Goal: Transaction & Acquisition: Purchase product/service

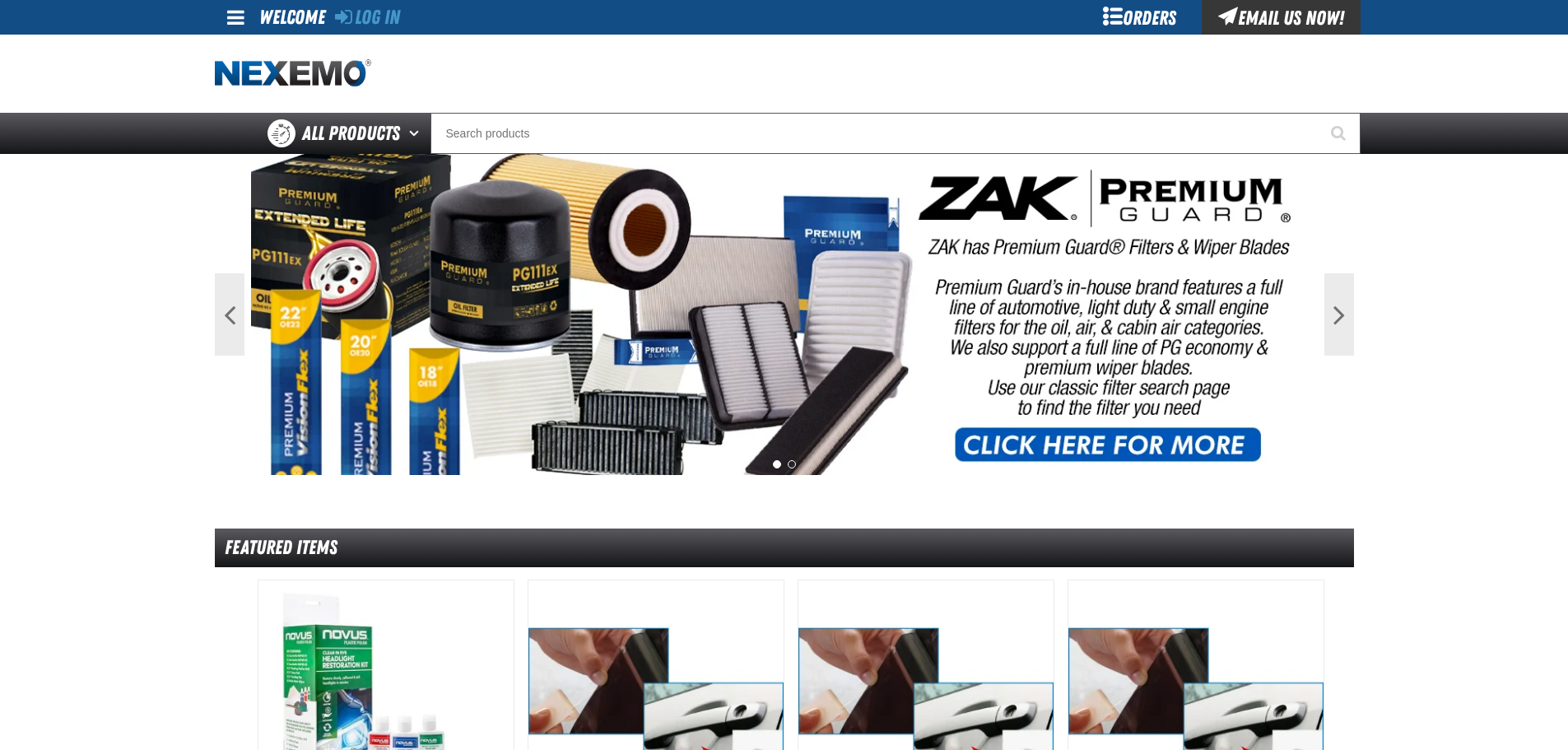
click at [1133, 29] on div "Orders" at bounding box center [1140, 17] width 124 height 35
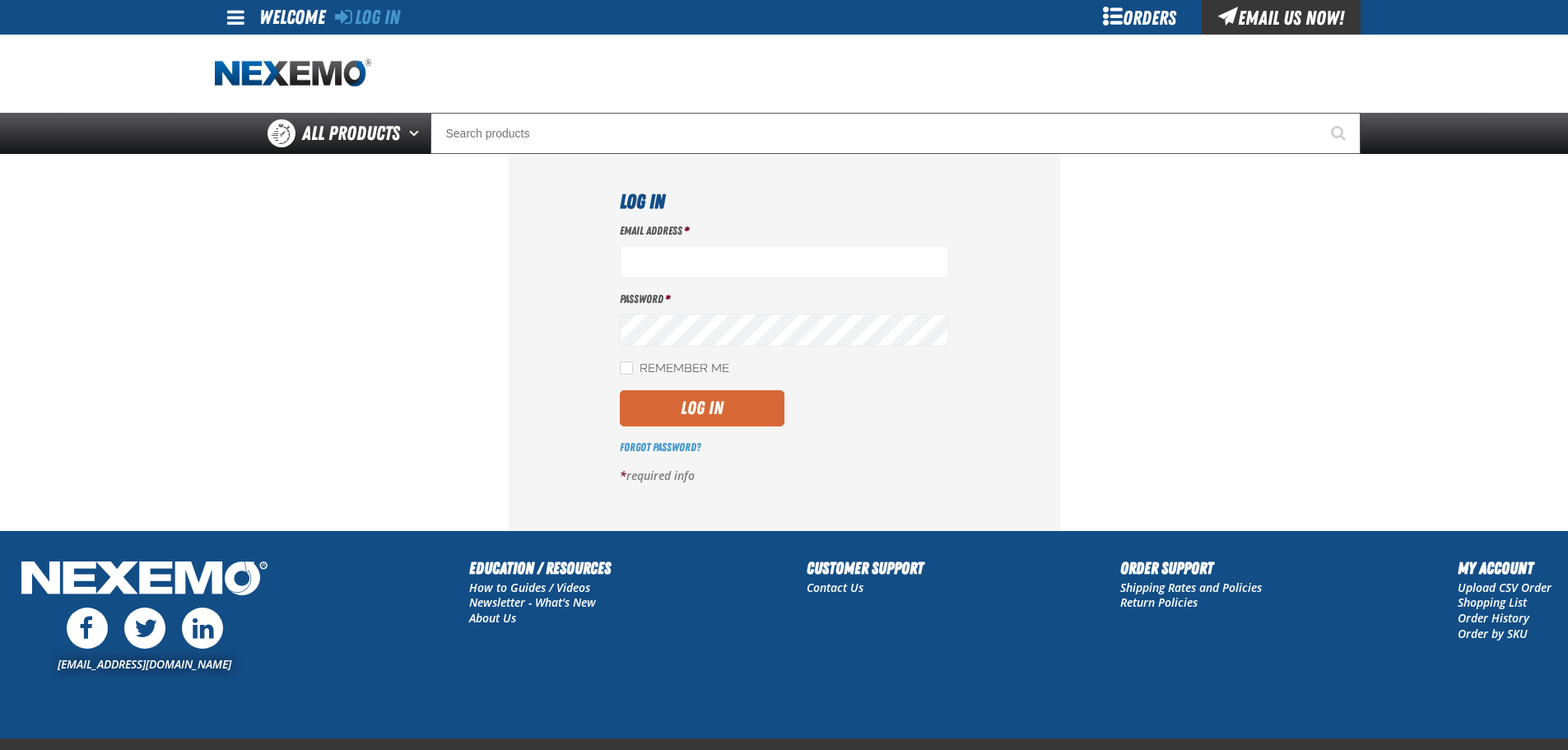
type input "[EMAIL_ADDRESS][DOMAIN_NAME]"
drag, startPoint x: 706, startPoint y: 407, endPoint x: 772, endPoint y: 377, distance: 72.5
click at [708, 407] on button "Log In" at bounding box center [702, 407] width 165 height 36
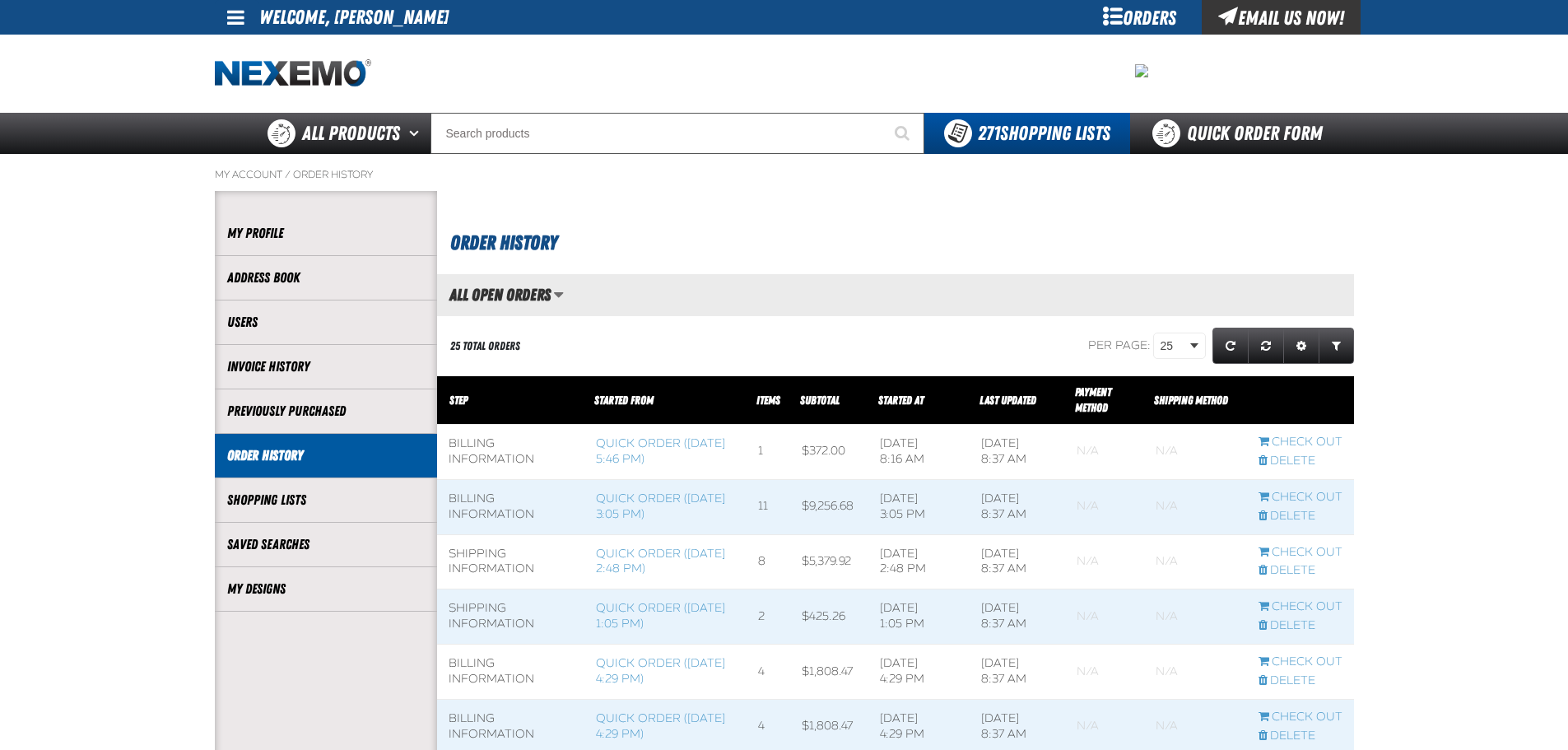
scroll to position [1, 1]
click at [1186, 135] on link "Quick Order Form" at bounding box center [1242, 133] width 223 height 42
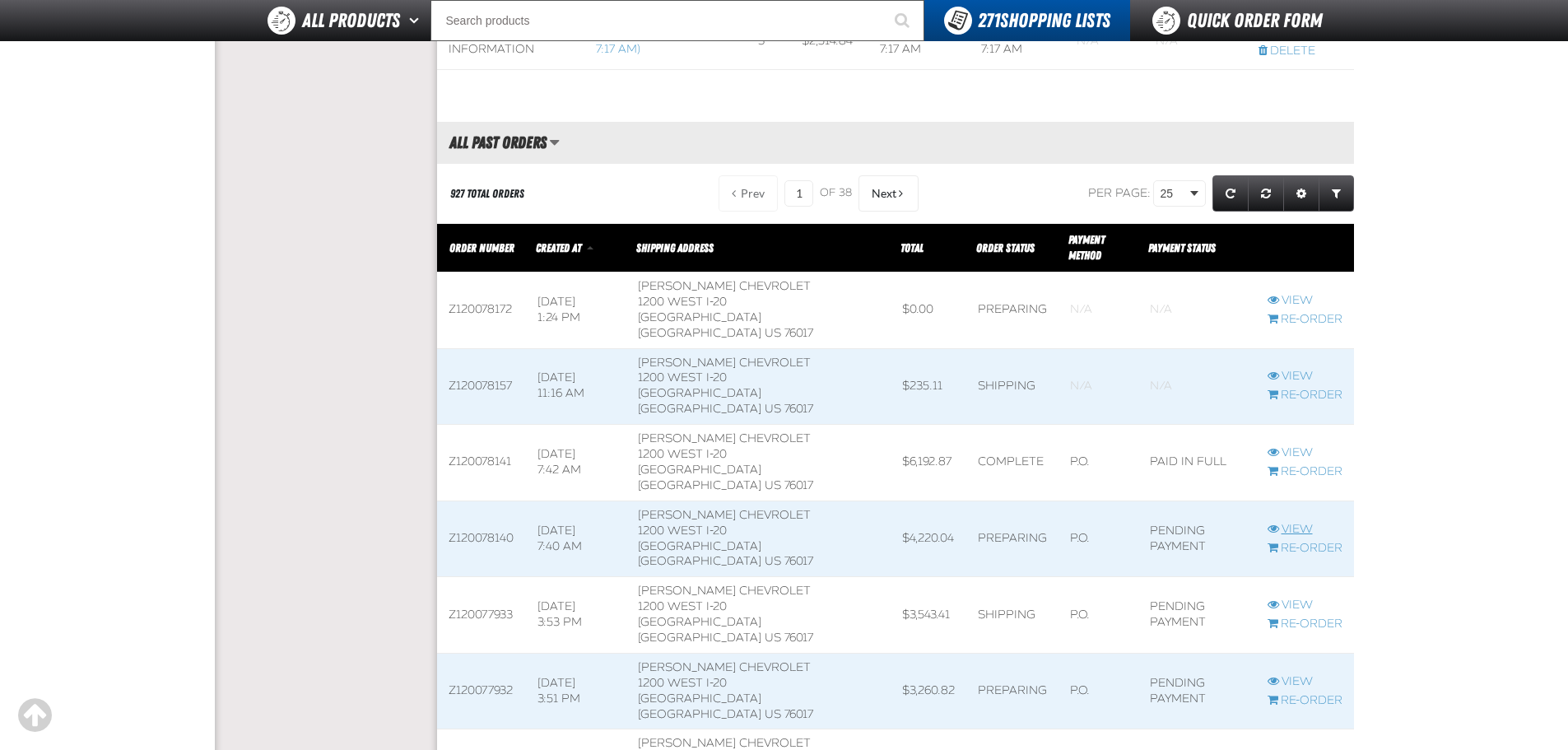
scroll to position [1728, 0]
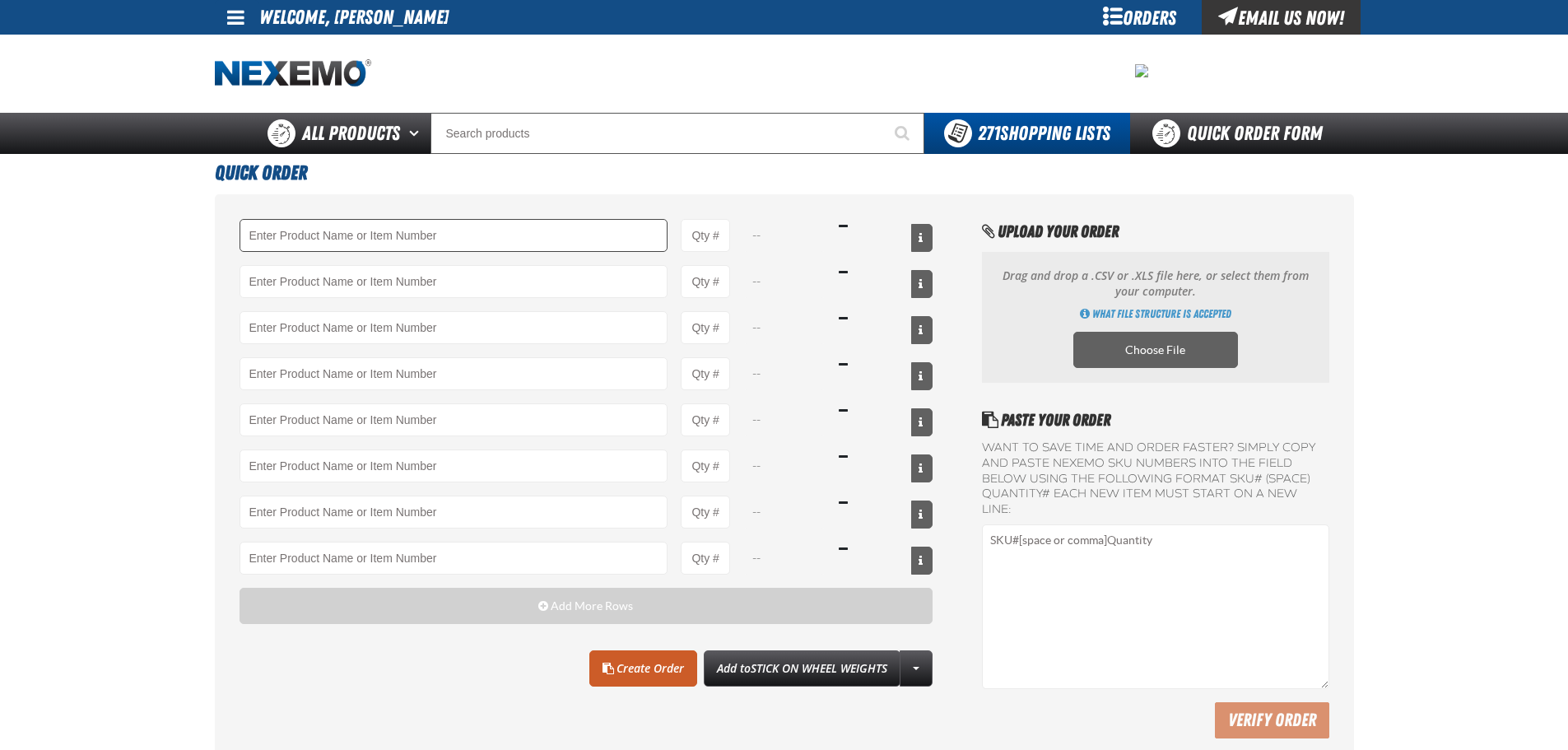
click at [589, 225] on input "Product" at bounding box center [453, 235] width 429 height 33
type input "A101"
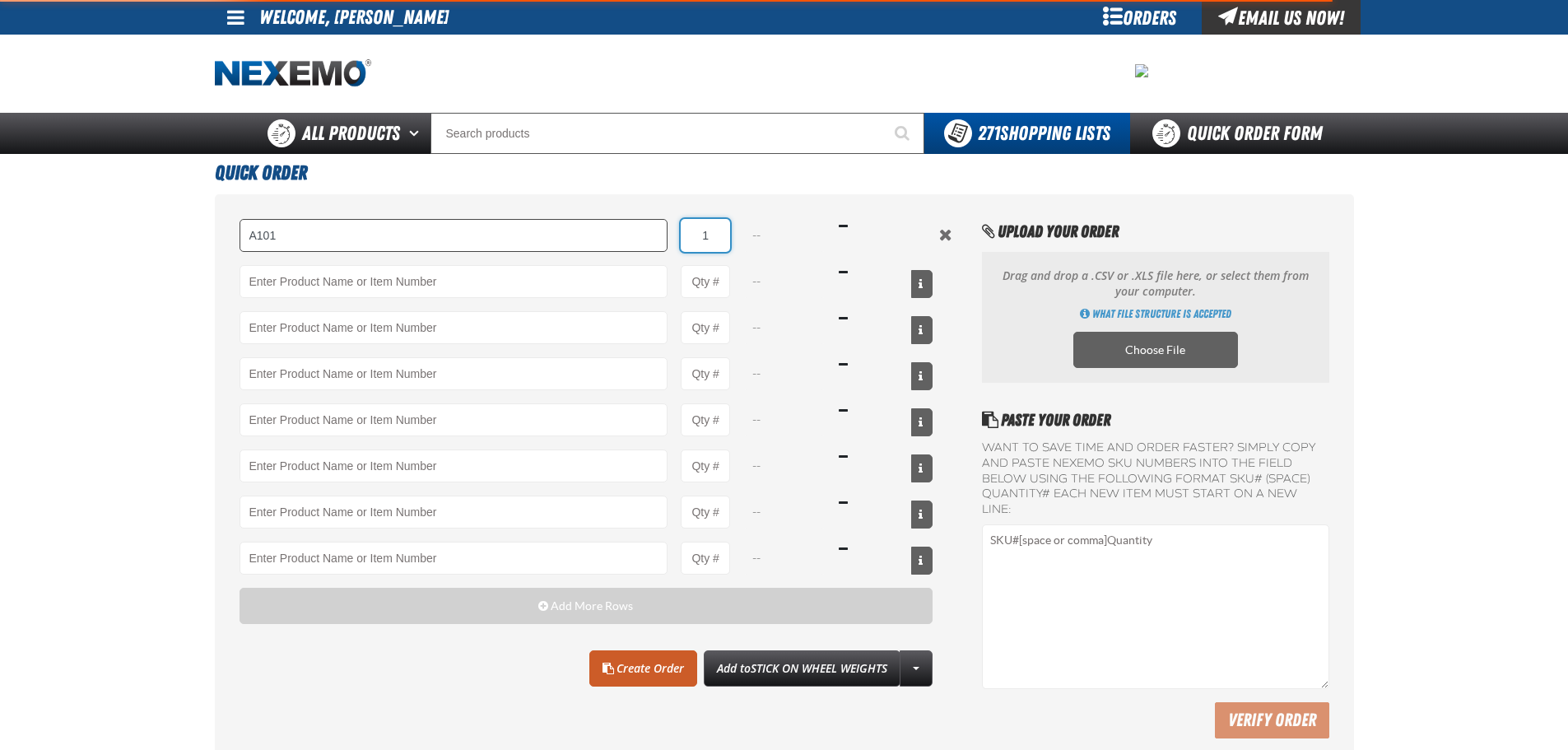
type input "19"
type input "A101 - Brake Parts Cleaner - ZAK Products"
type input "10"
select select "can"
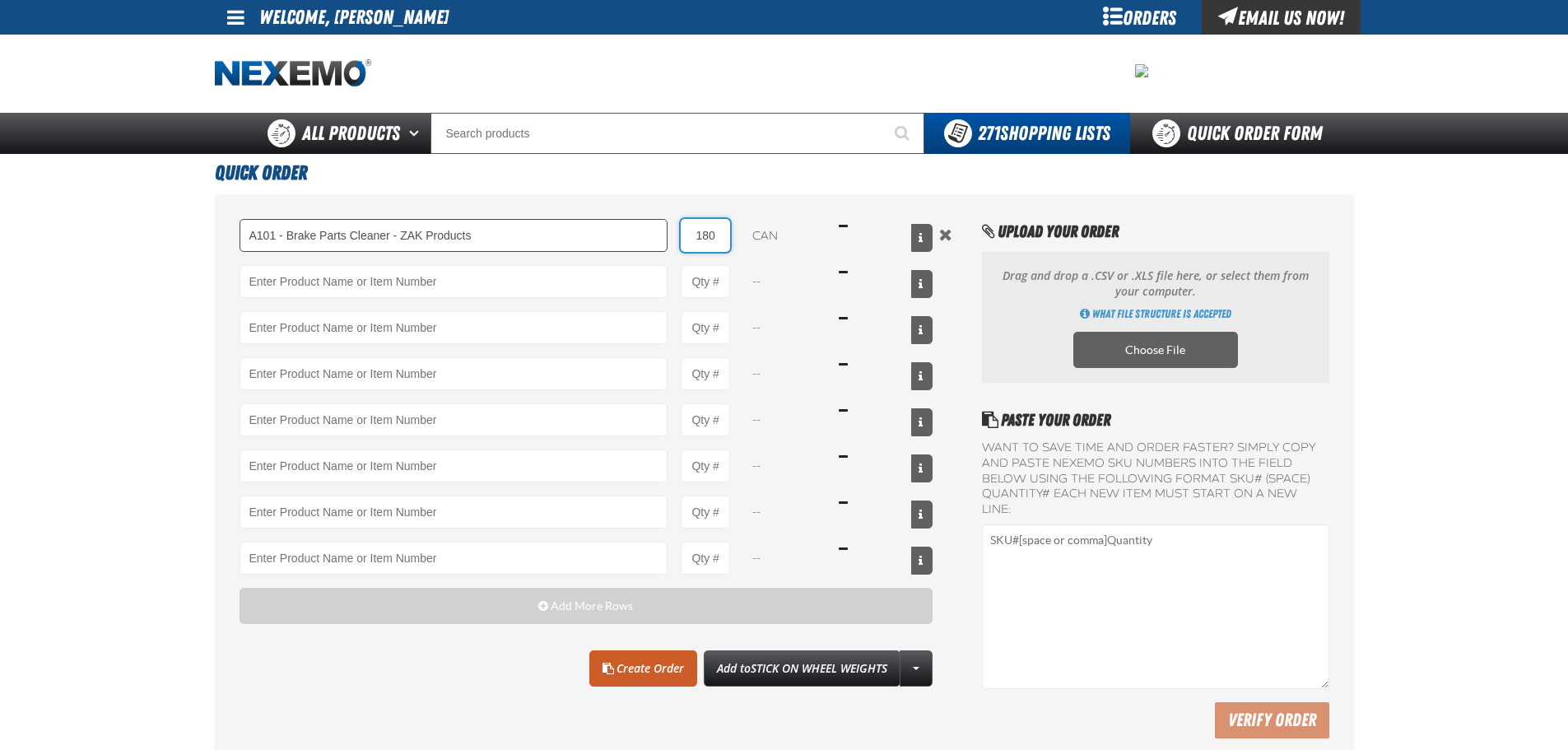
type input "180"
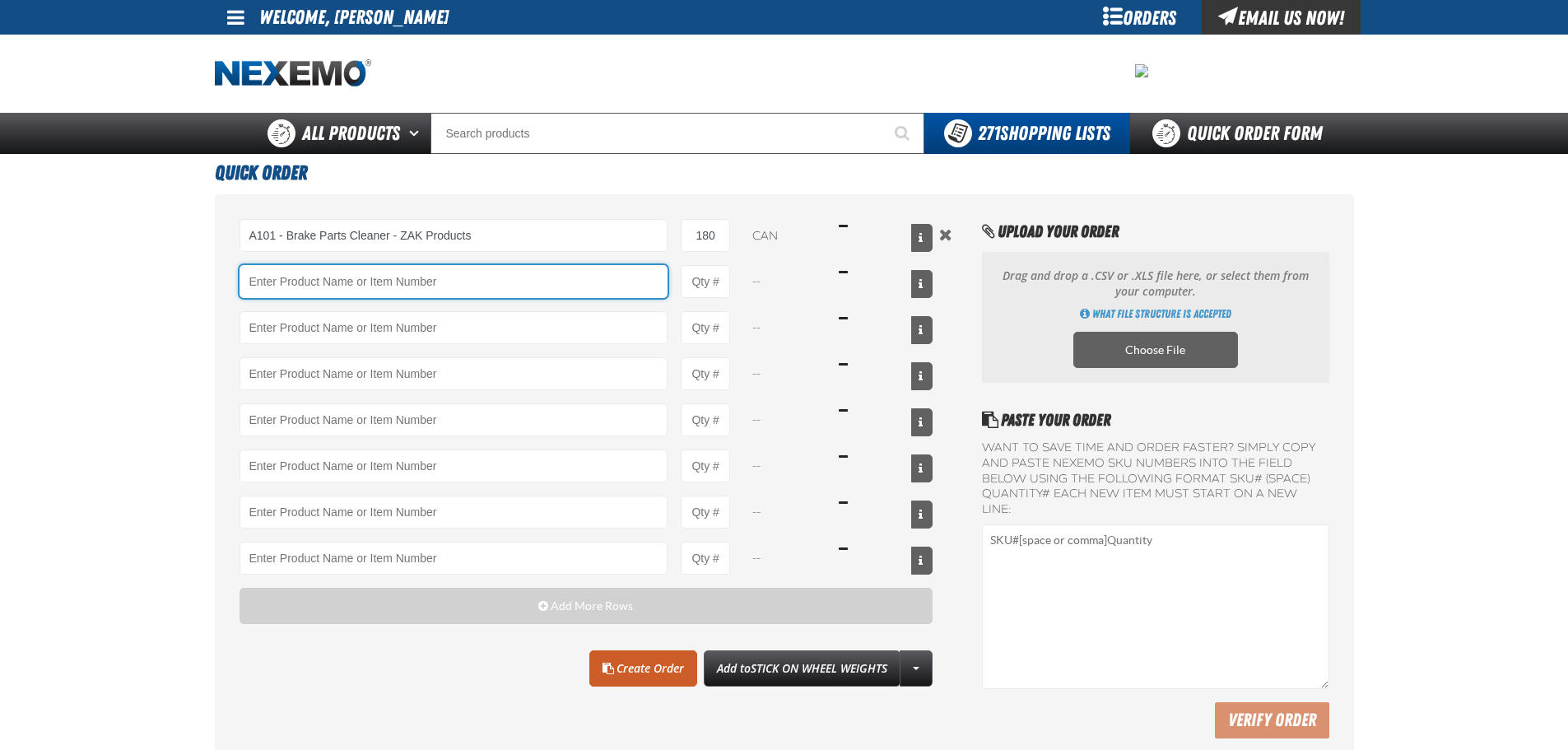
click at [494, 284] on input "Product" at bounding box center [453, 282] width 429 height 33
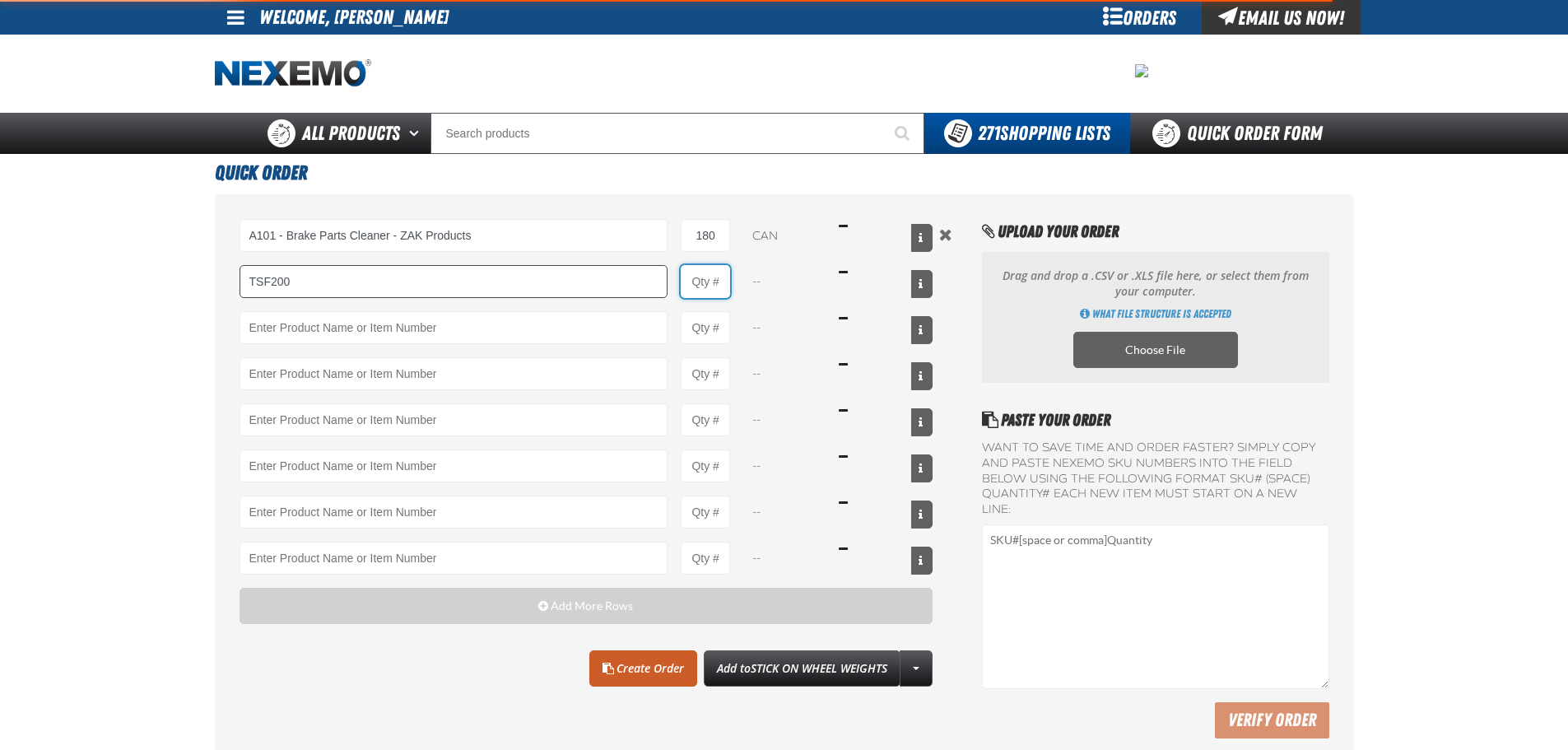
type input "TSF200 - 2-Step GDI Intake Cleaning Service"
type input "1"
select select "kit"
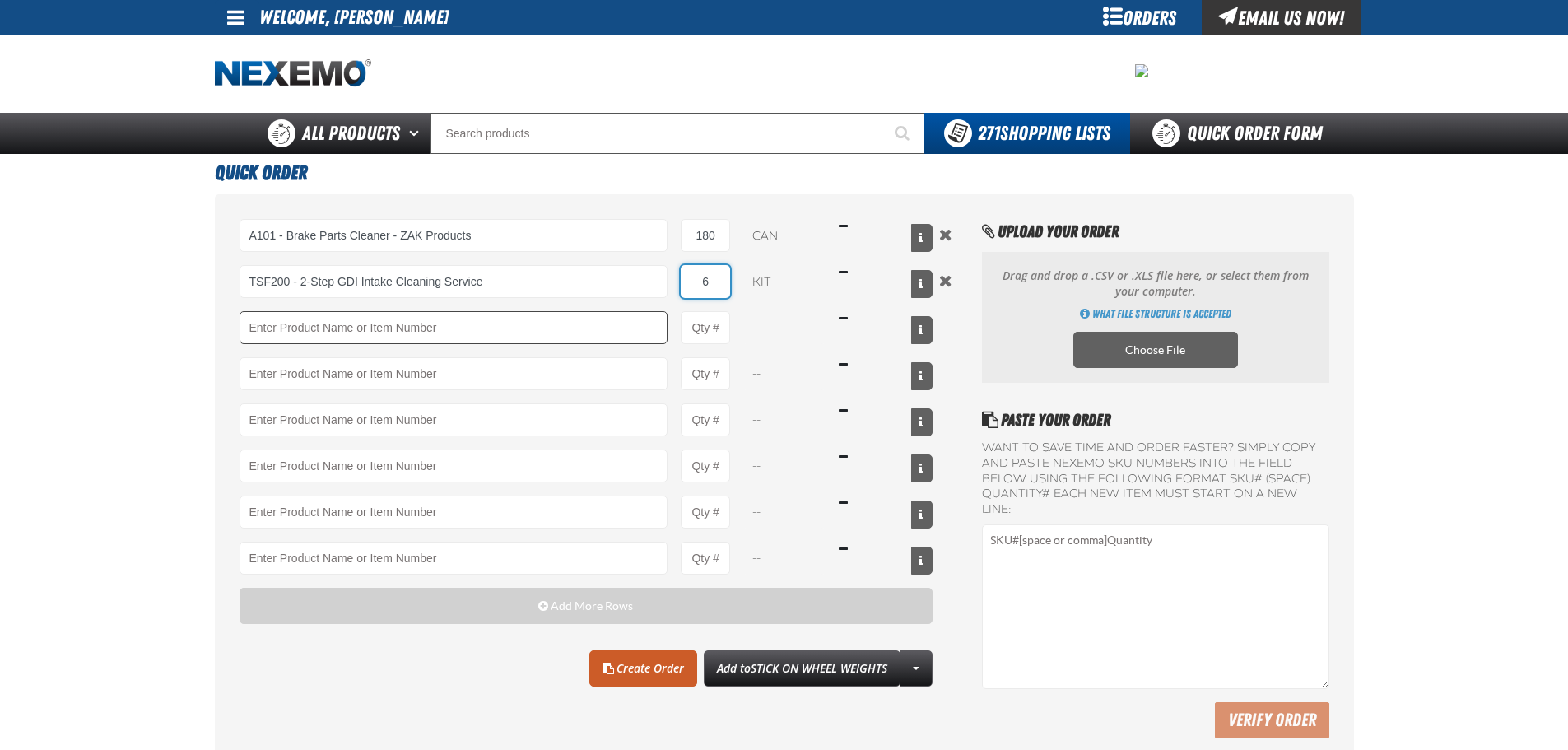
type input "6"
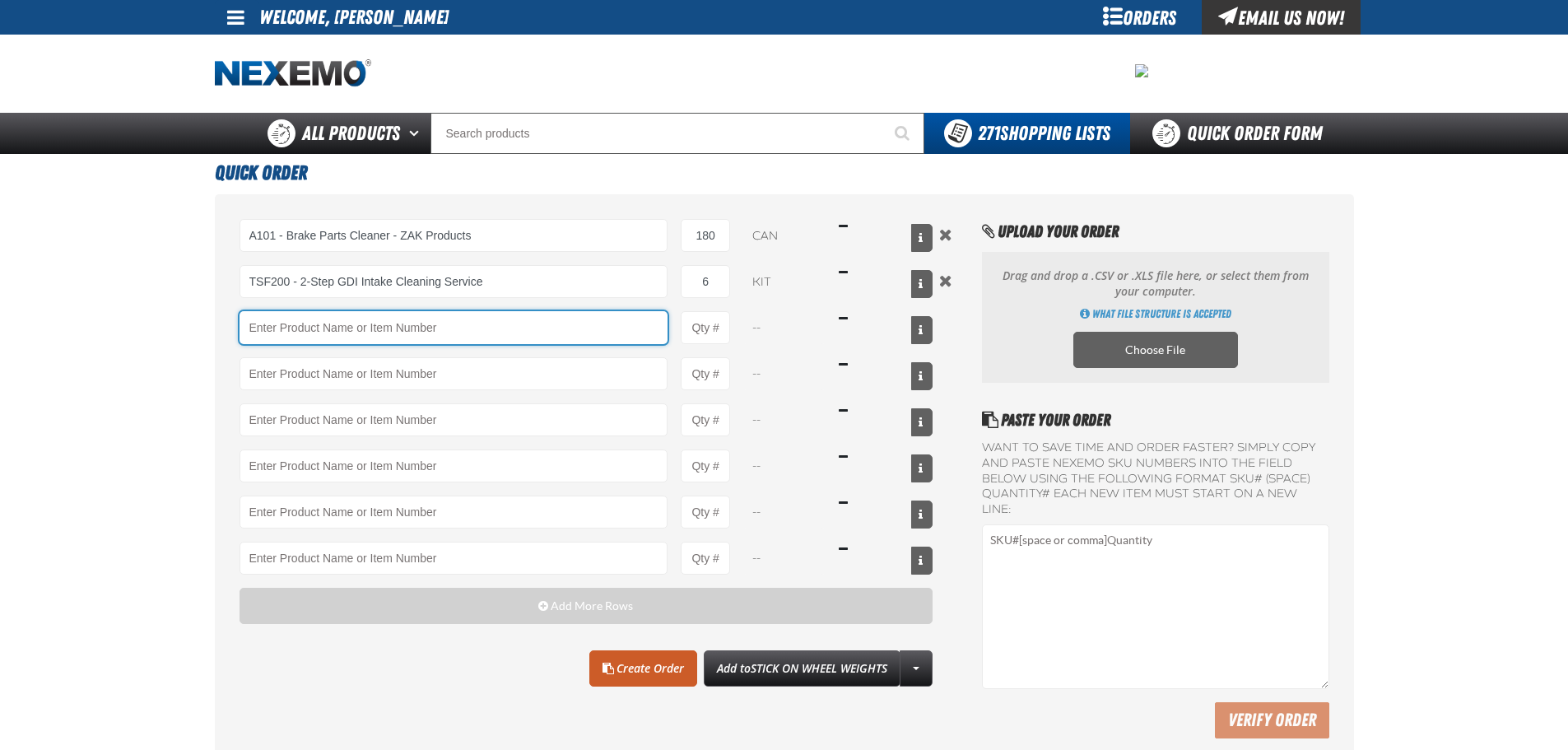
click at [476, 327] on input "Product" at bounding box center [453, 327] width 429 height 33
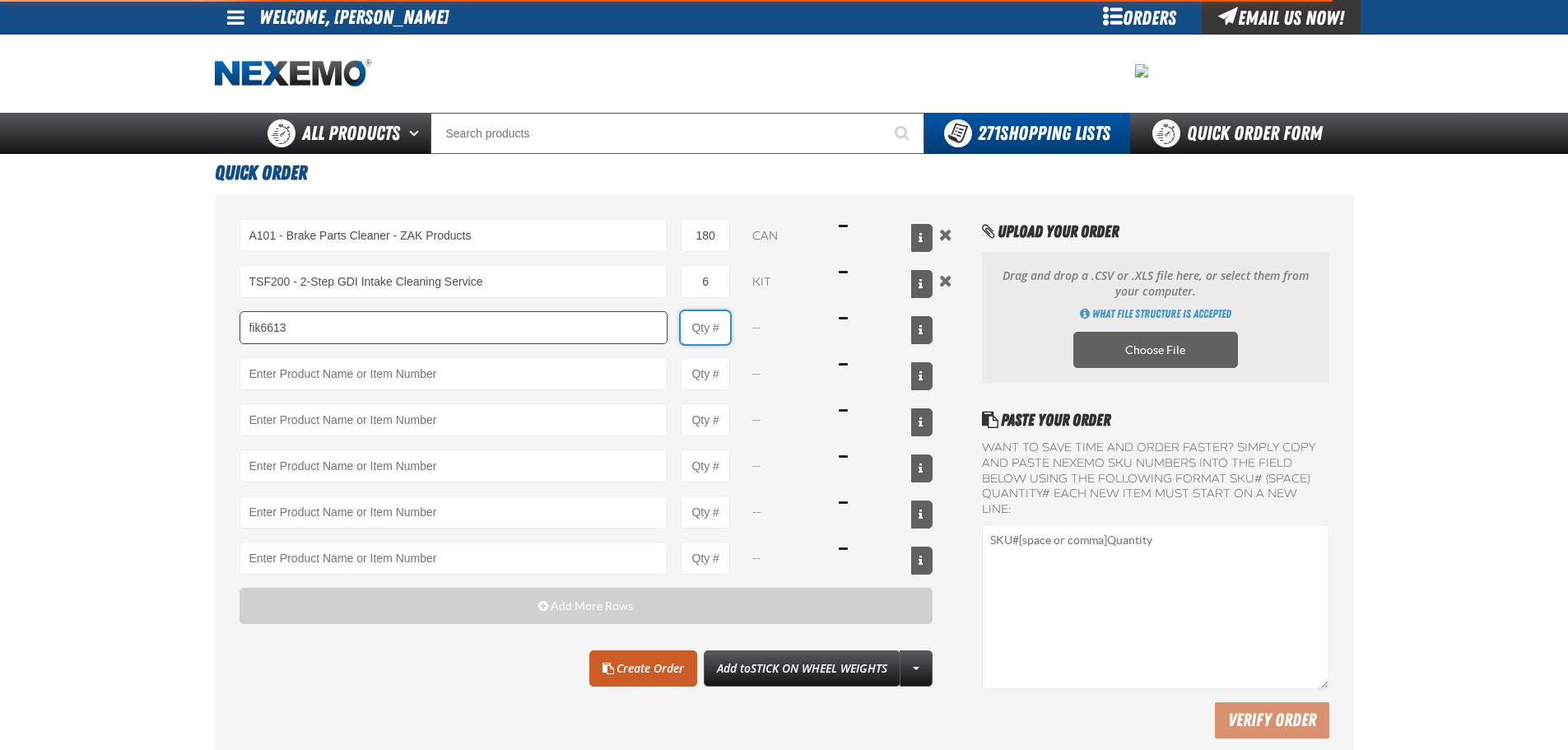
type input "FIK6613 - Premium Fuel System Service Kit - ZAK Products"
type input "1"
select select "kit"
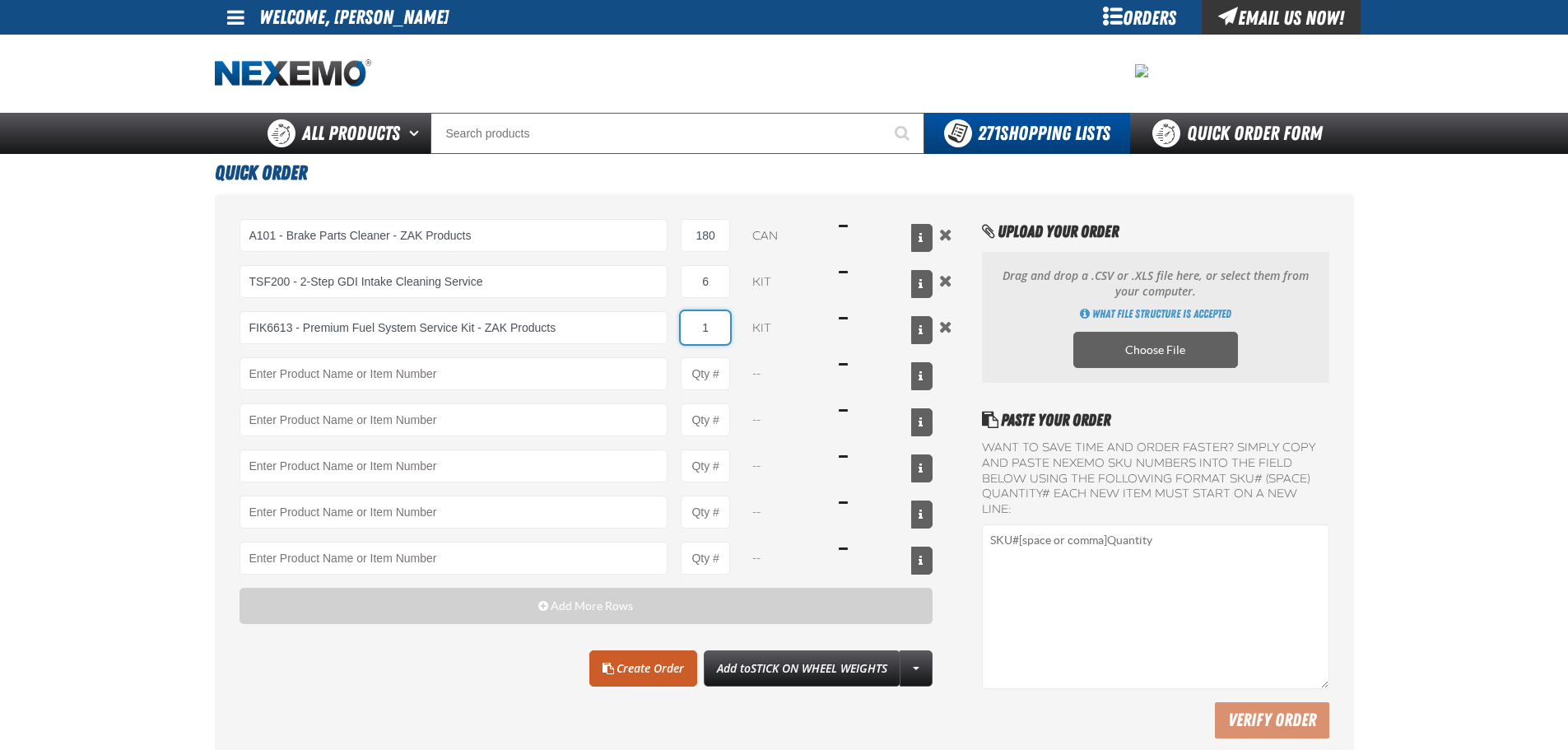
click at [718, 329] on input "1" at bounding box center [705, 327] width 49 height 33
type input "8"
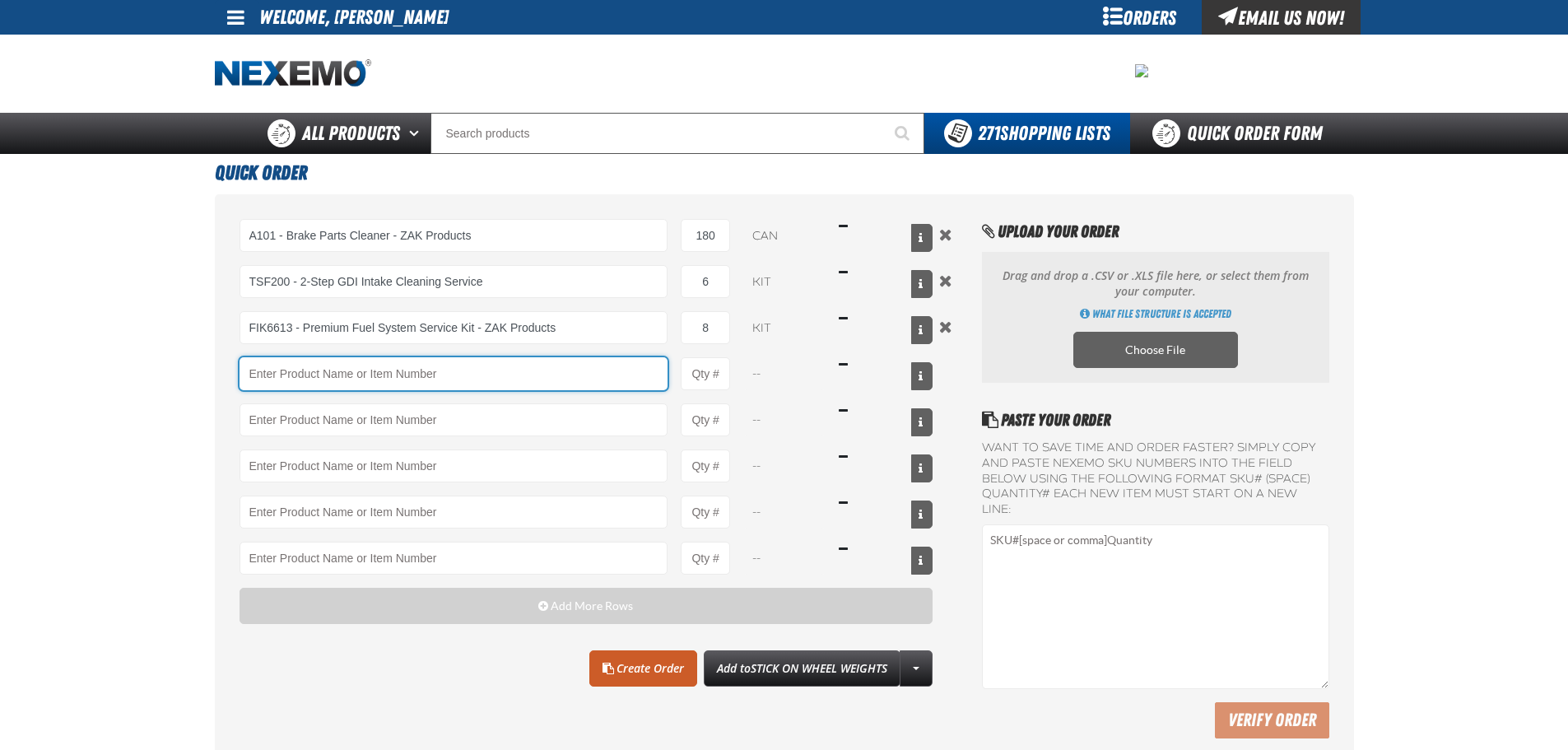
click at [651, 374] on input "Product" at bounding box center [453, 374] width 429 height 33
type input "RK222 - Universal Cooling System Service Kit - ZAK Products"
type input "1"
select select "kit"
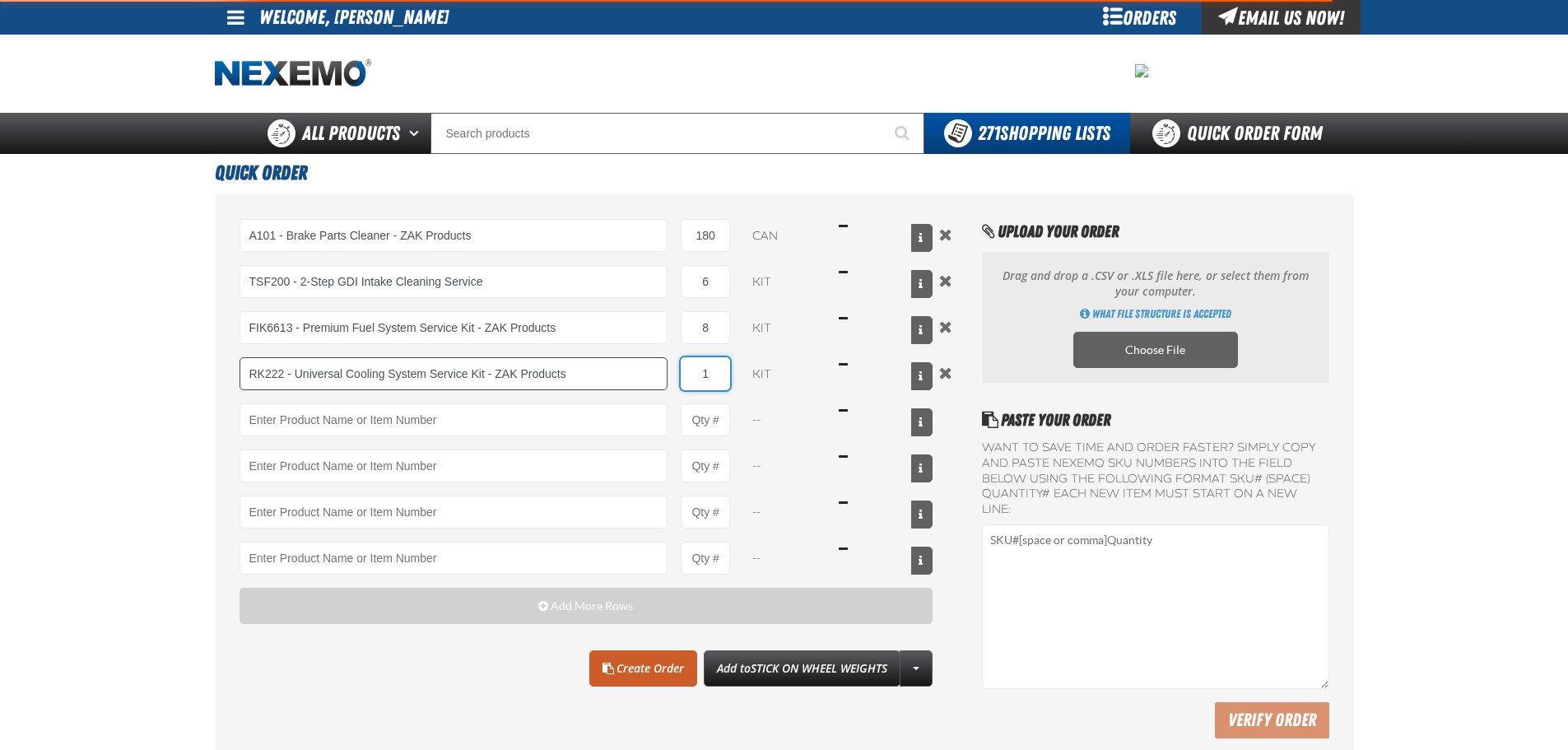
type input "RK222 - Universal Cooling System Service Kit - ZAK Products"
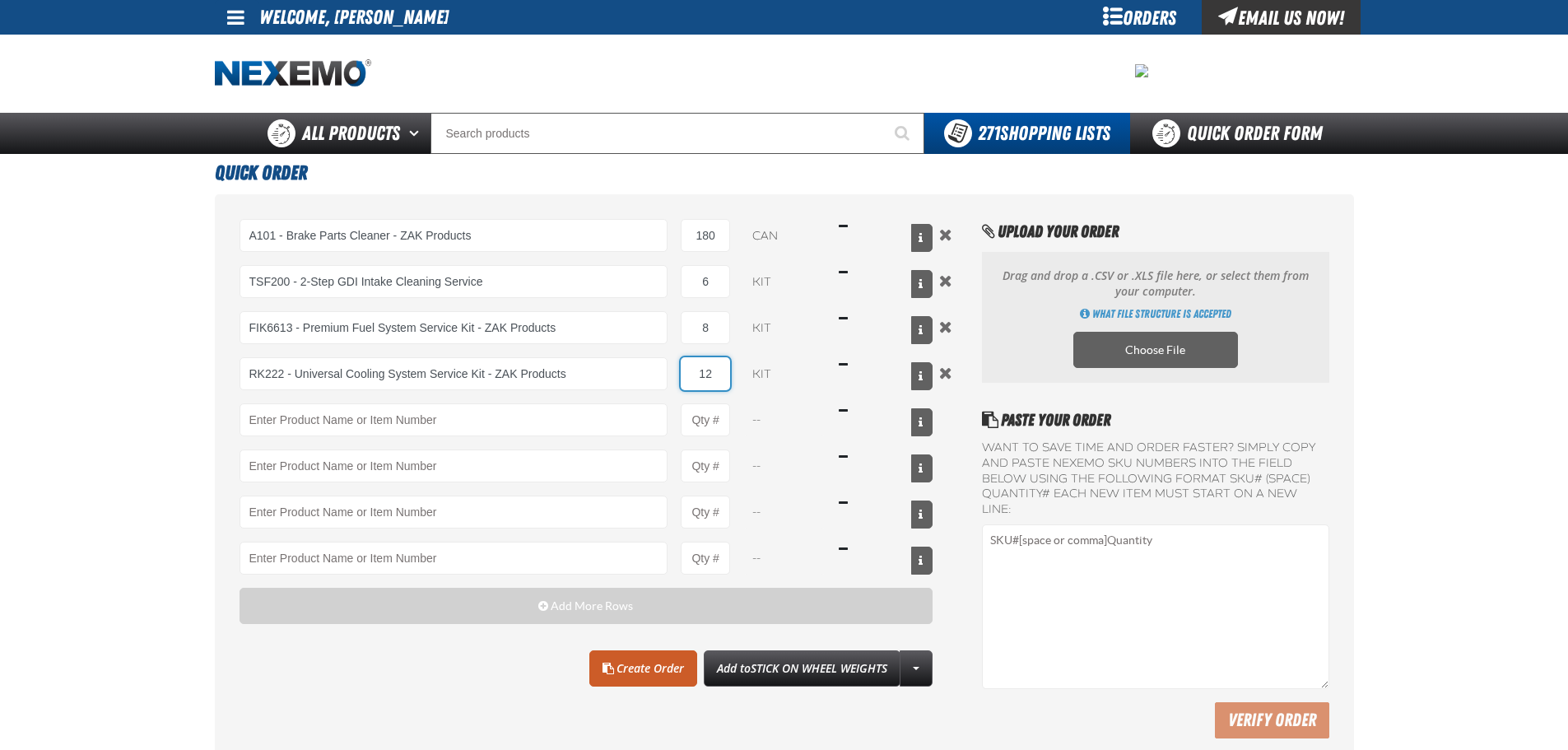
type input "12"
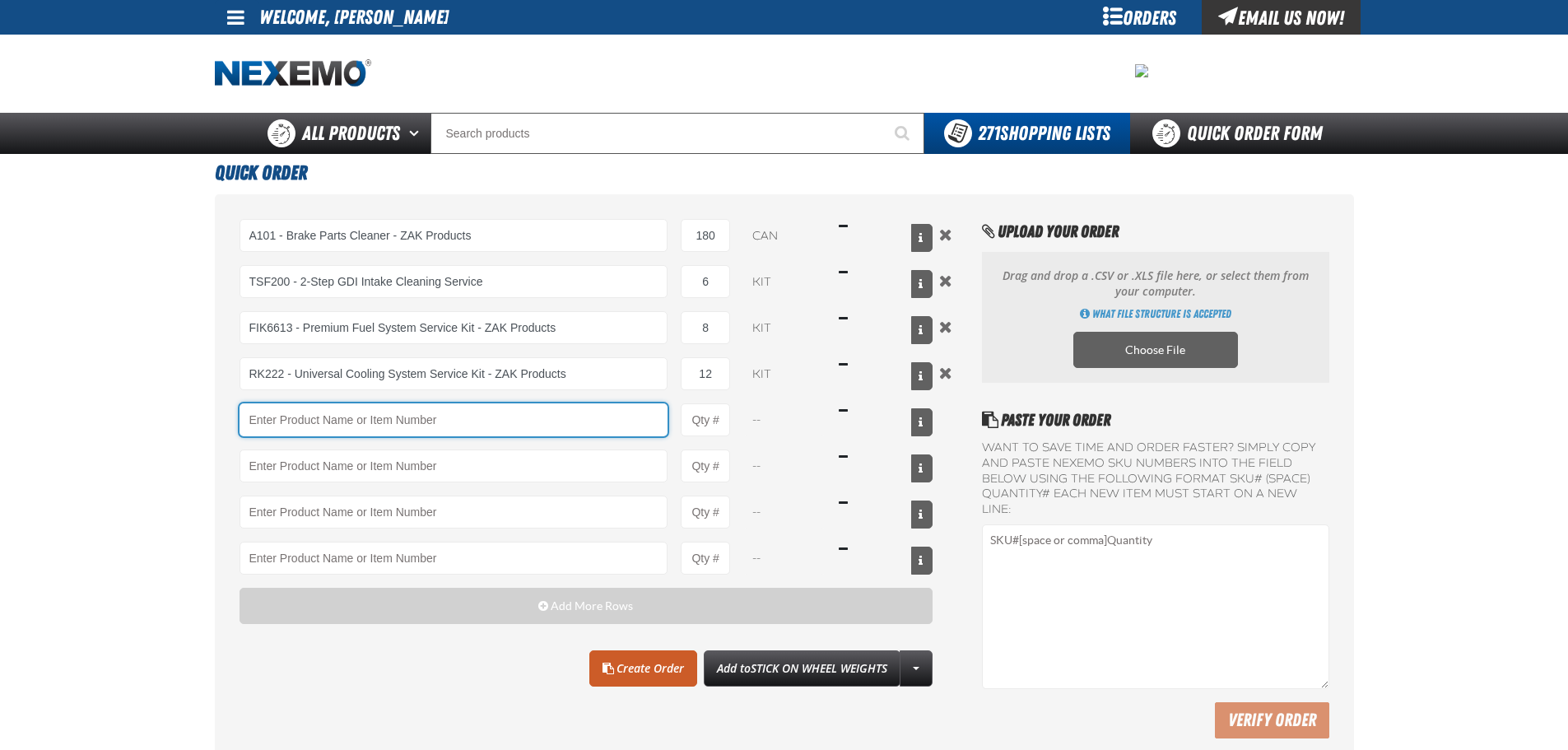
click at [467, 409] on input "Product" at bounding box center [453, 420] width 429 height 33
type input "F610 - Z-Tech - ZAK Products"
type input "1"
select select "bottle"
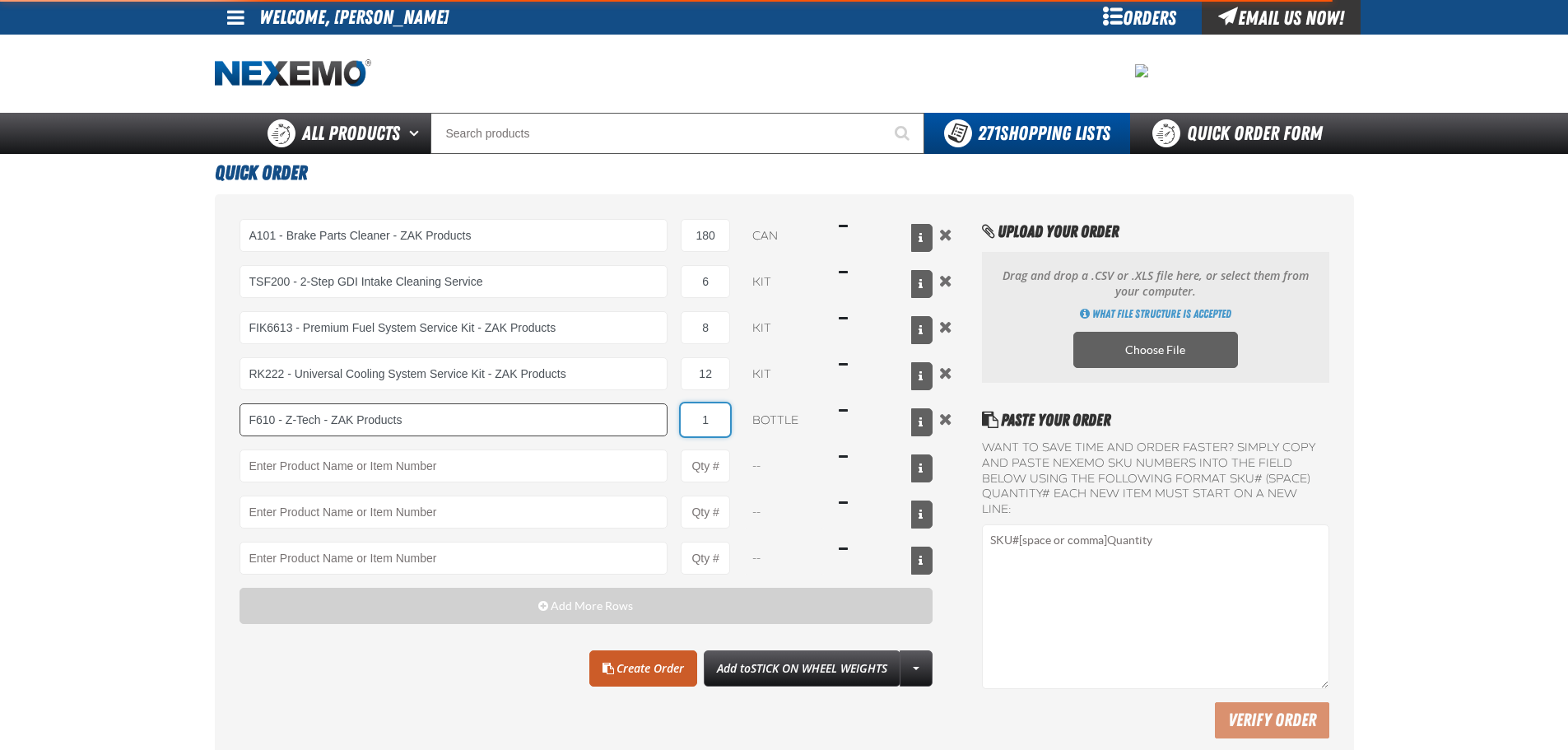
type input "F610 - Z-Tech - ZAK Products"
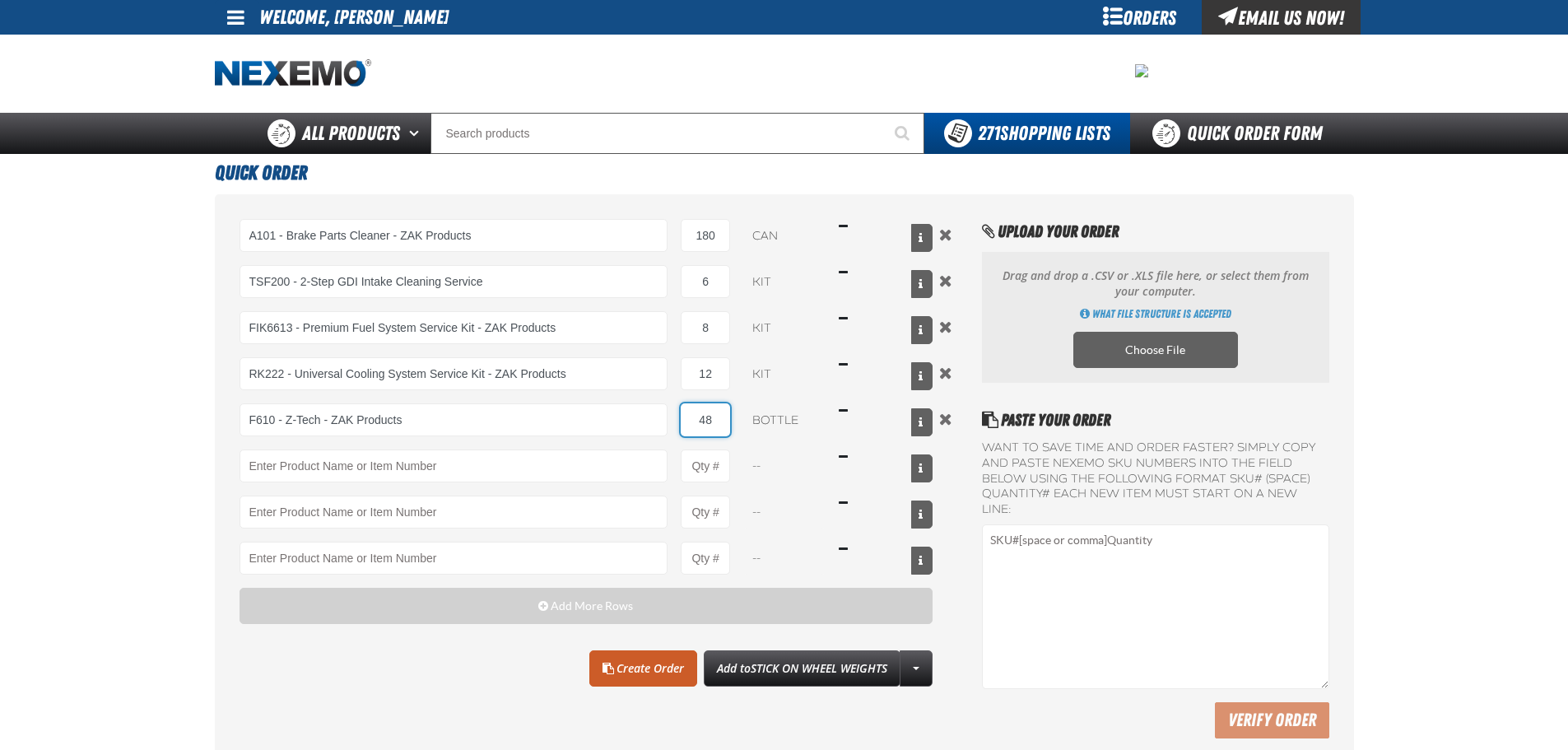
type input "48"
click at [402, 487] on div "A101 - Brake Parts Cleaner - ZAK Products 180 can $556.20 TSF200 - 2-Step GDI I…" at bounding box center [586, 396] width 694 height 355
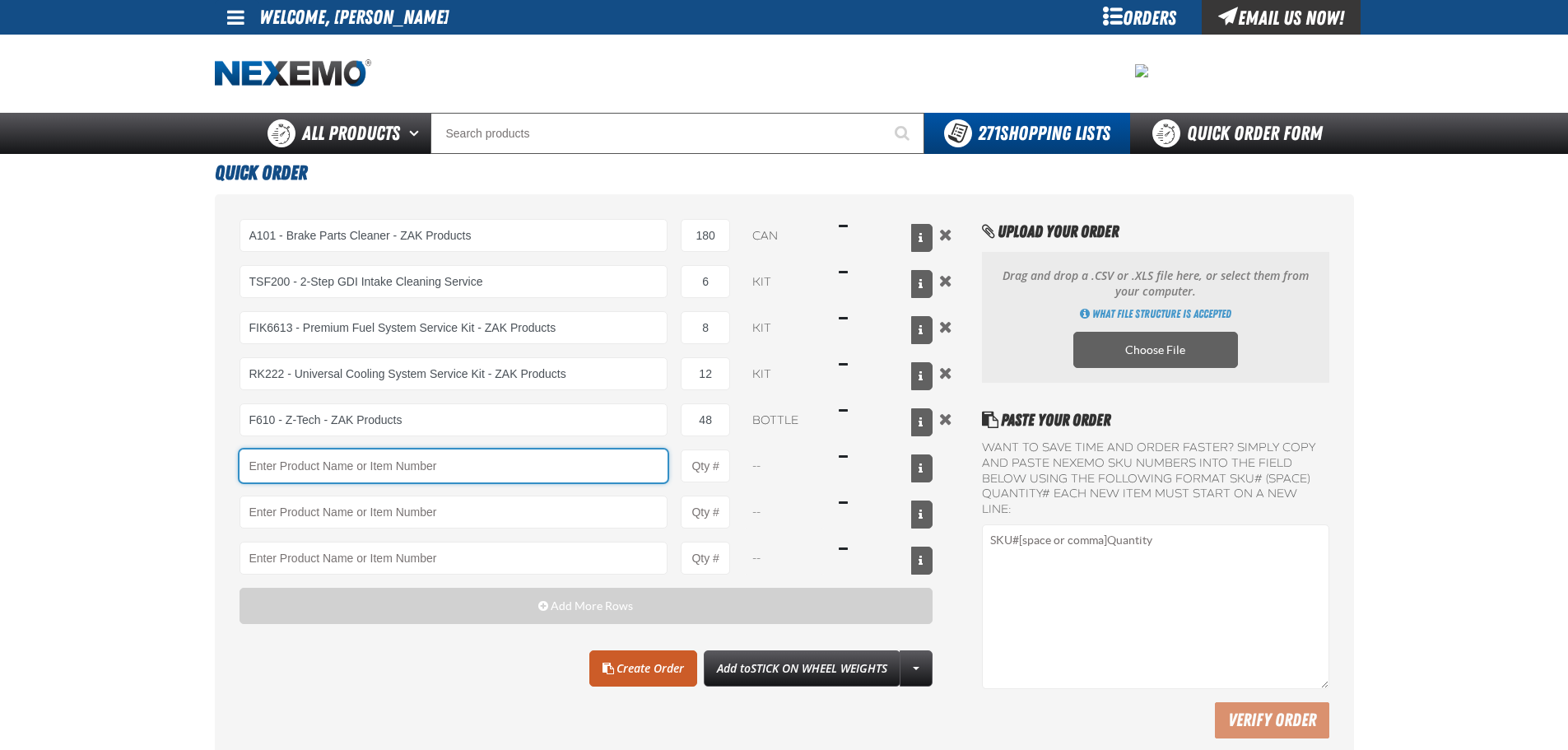
click at [407, 476] on input "Product" at bounding box center [453, 465] width 429 height 33
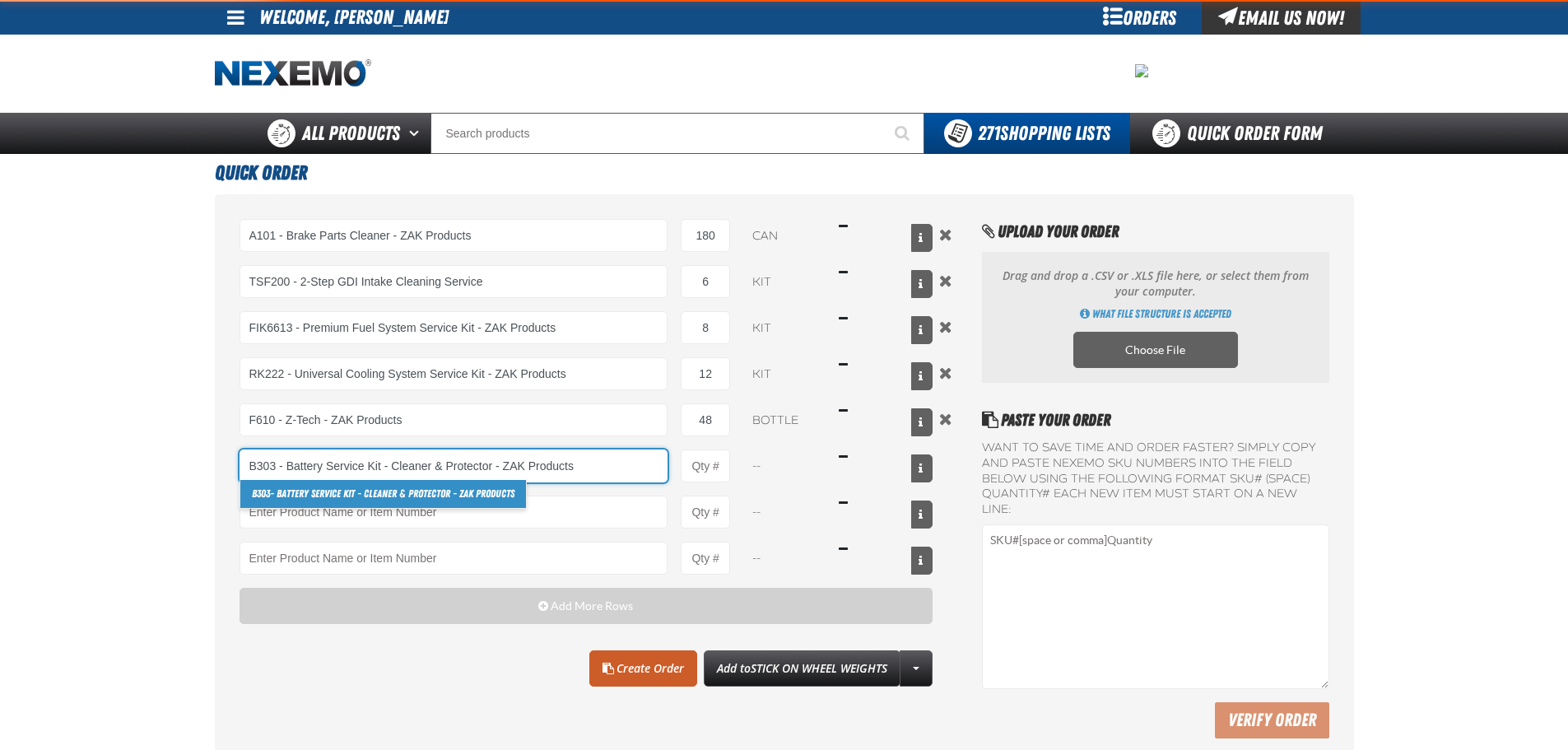
type input "B303 - Battery Service Kit - Cleaner &amp; Protector - ZAK Products"
type input "1"
select select "kit"
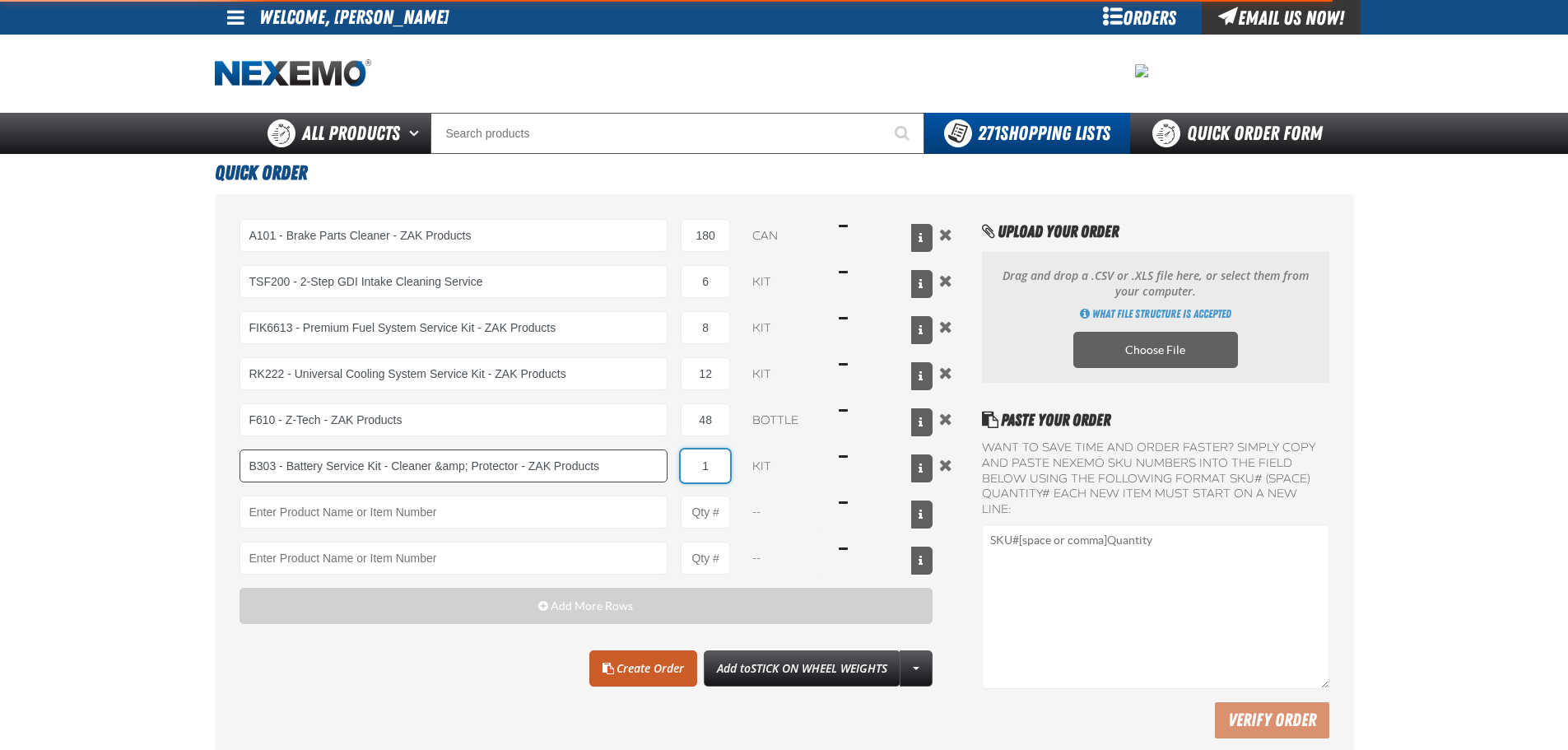
type input "B303 - Battery Service Kit - Cleaner &amp; Protector - ZAK Products"
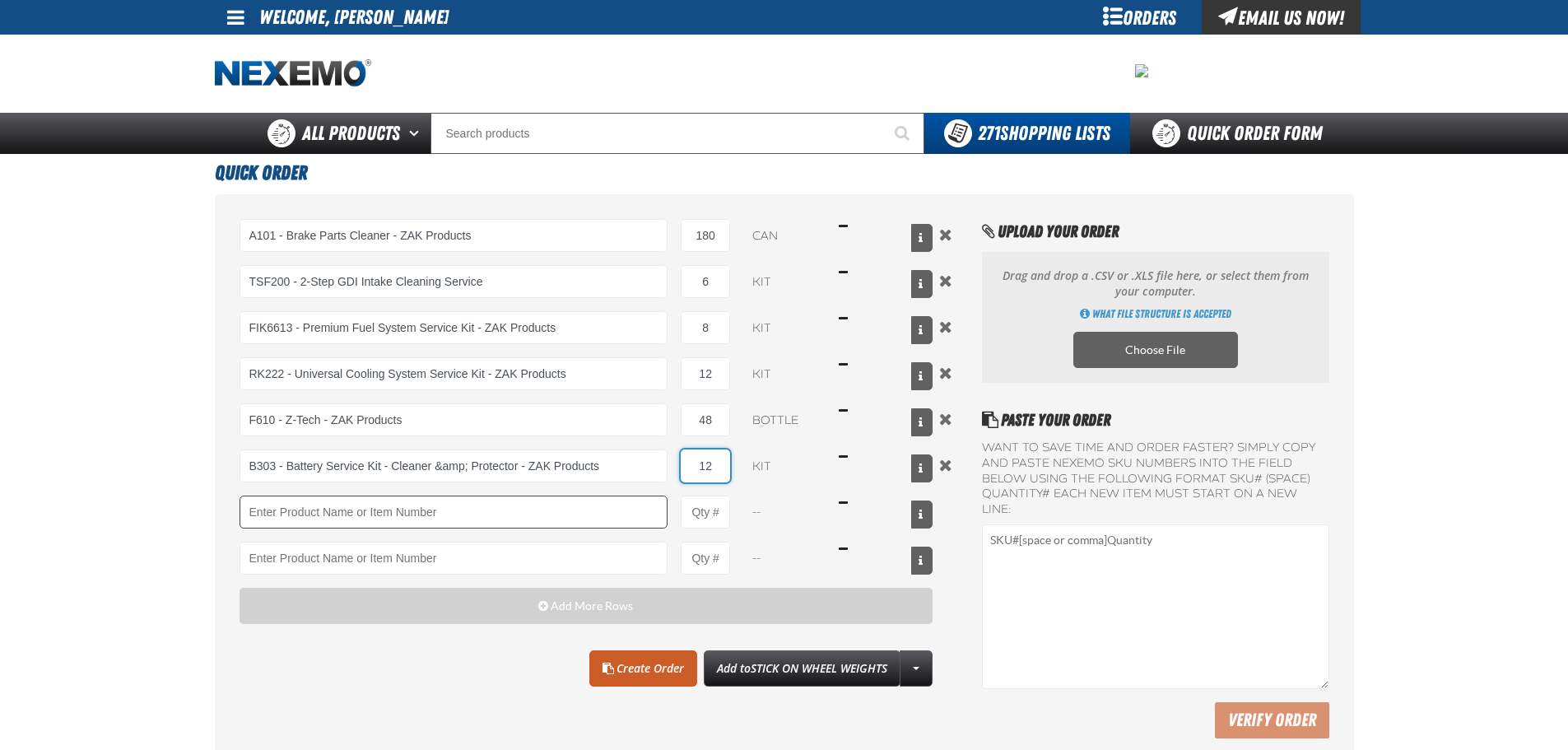
type input "12"
click at [426, 503] on input "Product" at bounding box center [453, 512] width 429 height 33
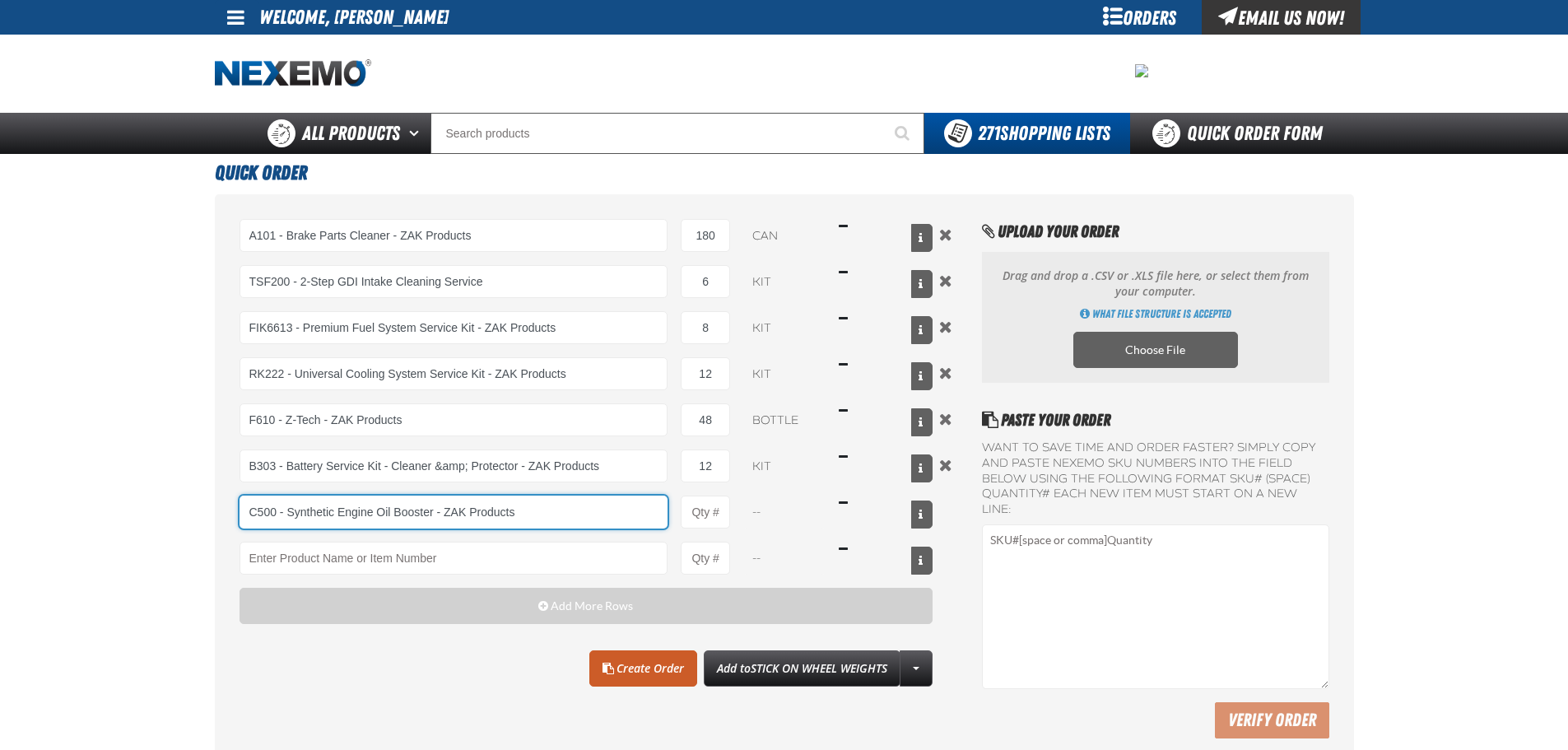
type input "C500 - Synthetic Engine Oil Booster - ZAK Products"
type input "1"
select select "bottle"
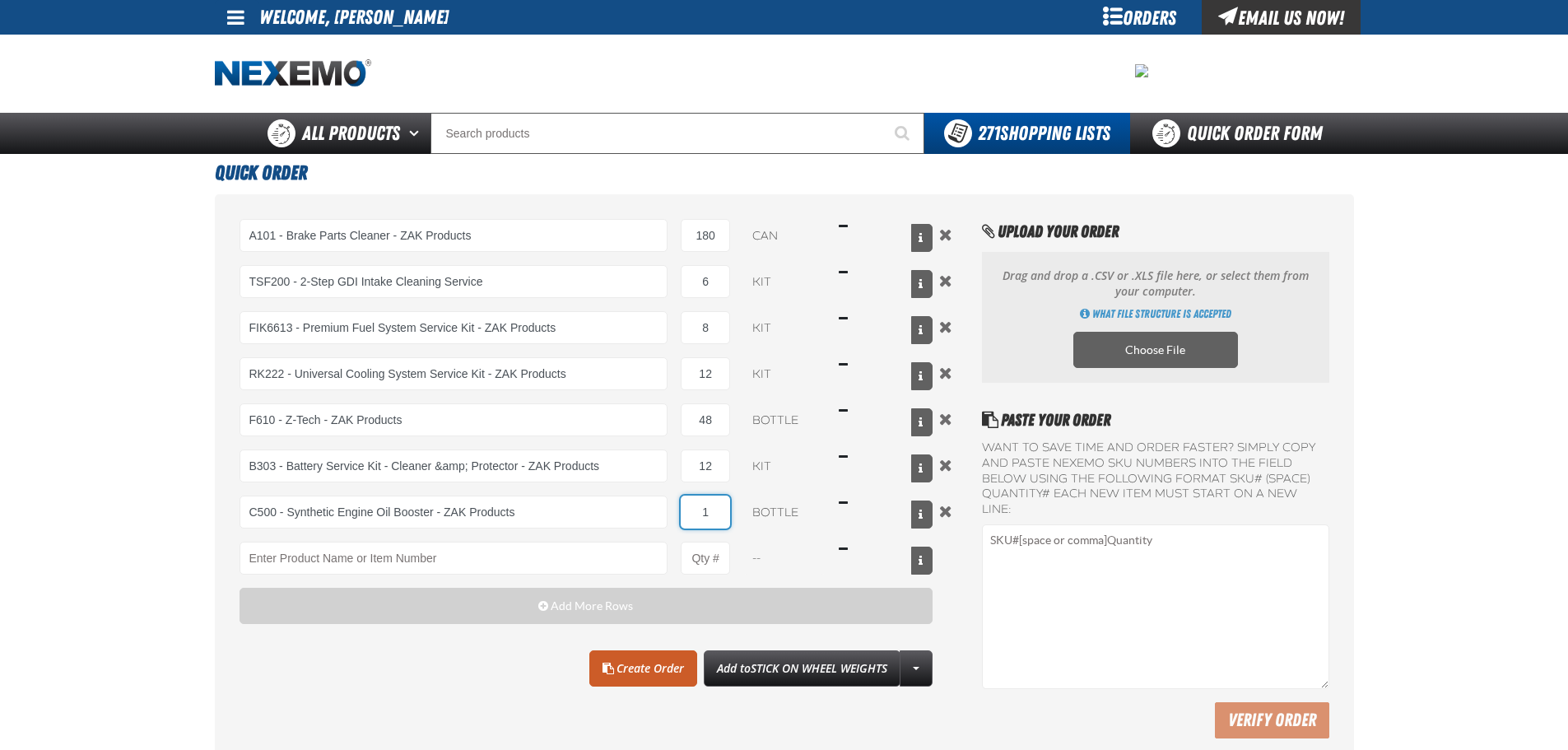
click at [712, 528] on input "1" at bounding box center [705, 512] width 49 height 33
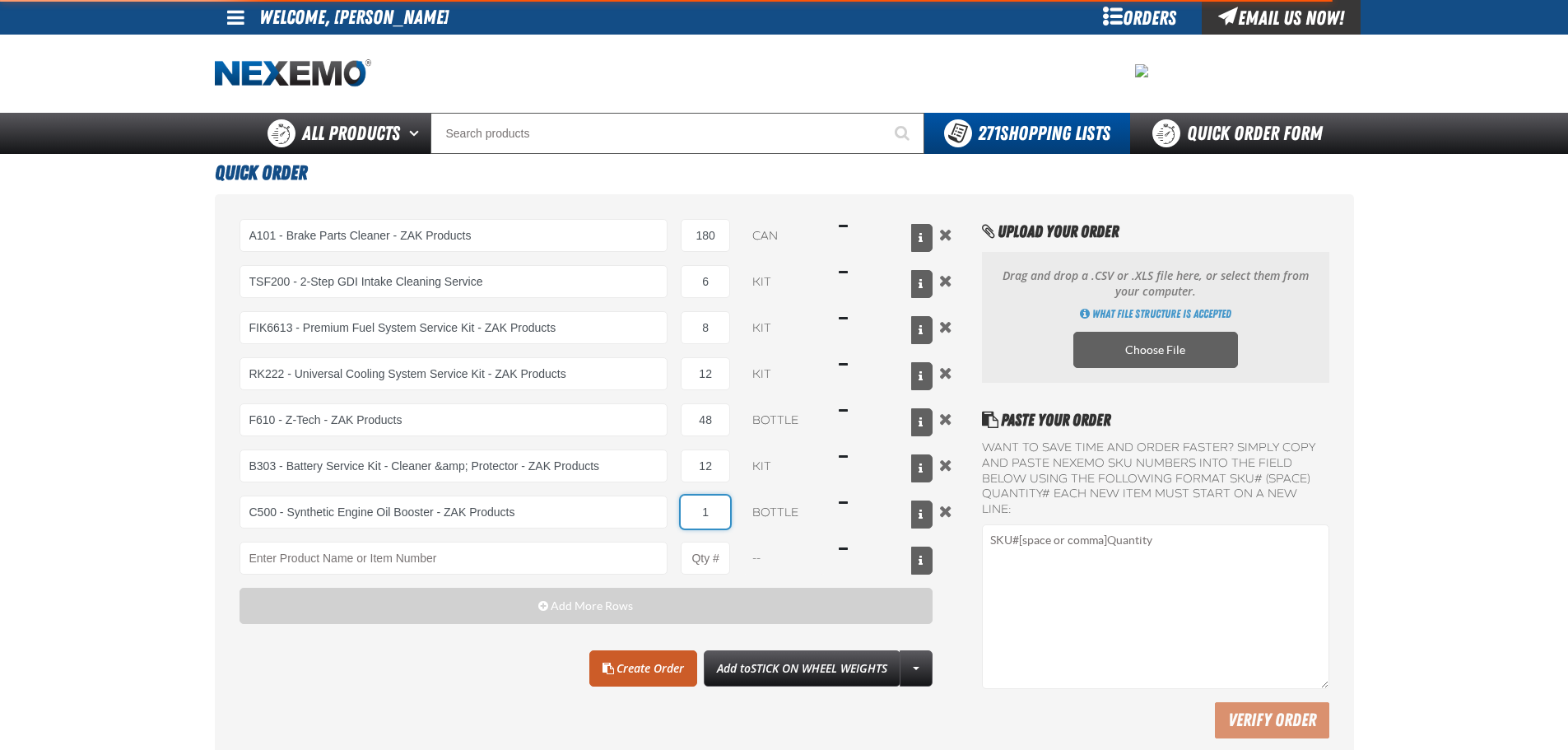
click at [712, 528] on input "1" at bounding box center [705, 512] width 49 height 33
type input "C500 - Synthetic Engine Oil Booster - ZAK Products"
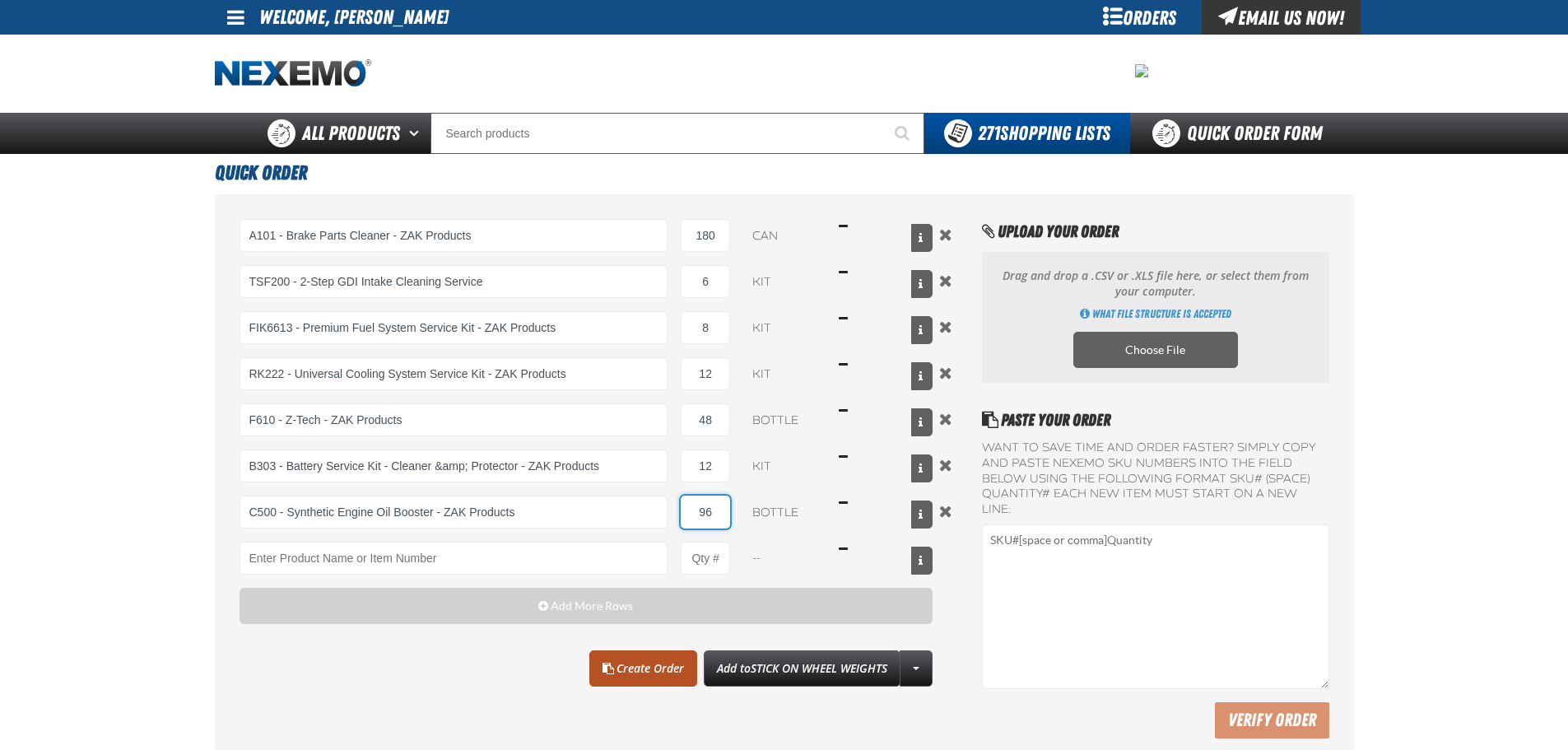
type input "96"
click at [657, 660] on link "Create Order" at bounding box center [643, 668] width 107 height 36
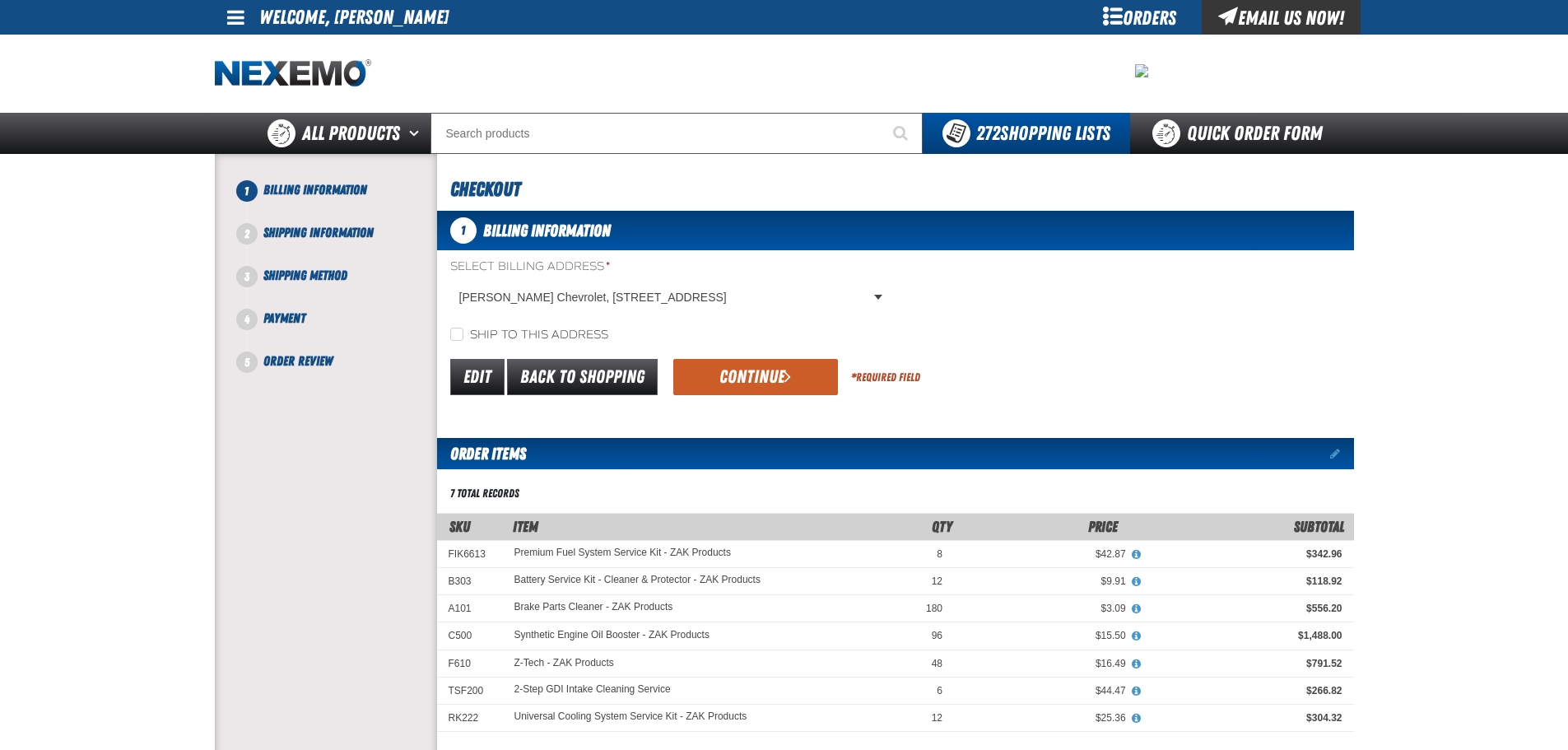
click at [566, 327] on label "Ship to this address" at bounding box center [528, 335] width 158 height 15
click at [464, 327] on input "Ship to this address" at bounding box center [457, 334] width 14 height 14
checkbox input "true"
click at [787, 370] on span "submit" at bounding box center [787, 375] width 7 height 18
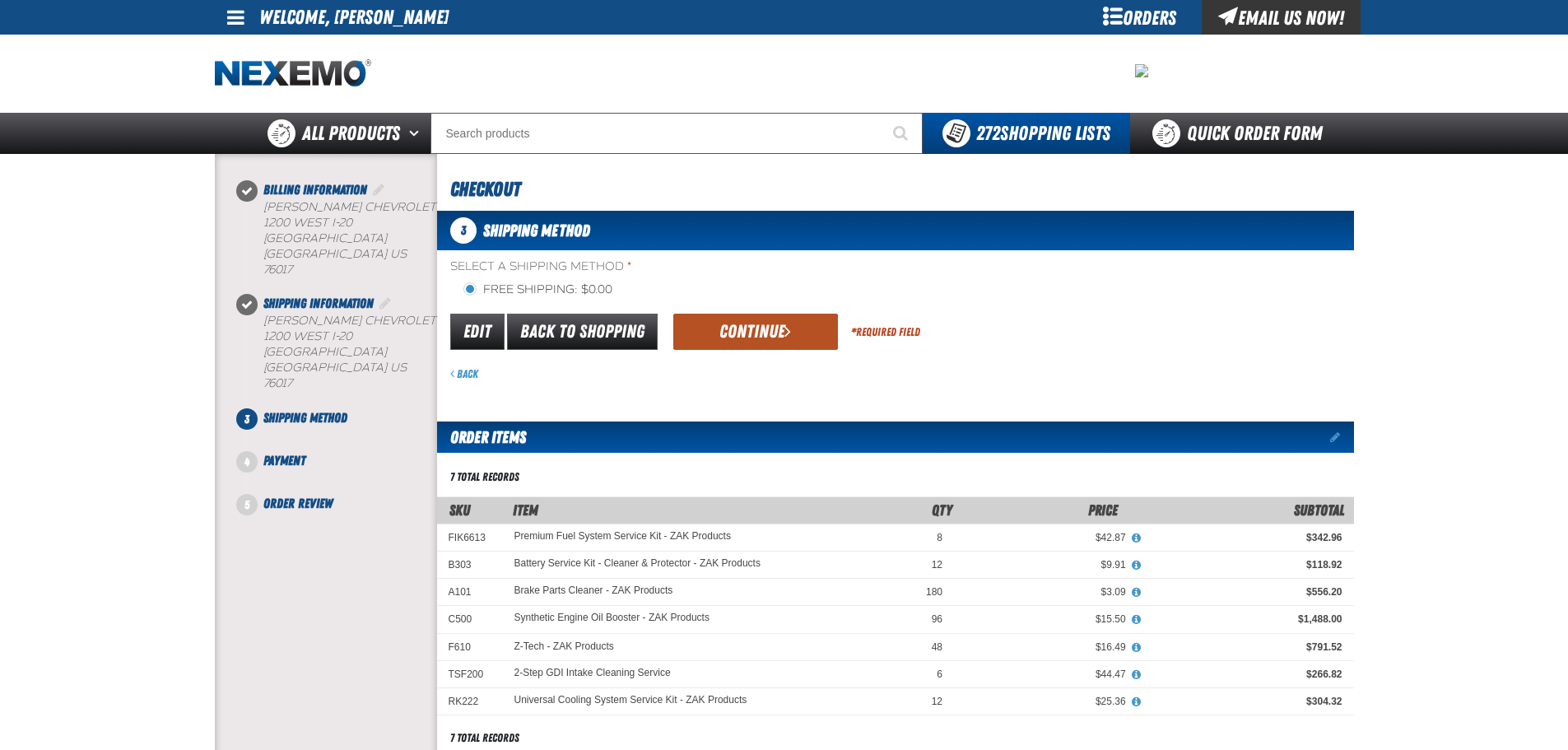
click at [786, 322] on span "submit" at bounding box center [787, 330] width 7 height 18
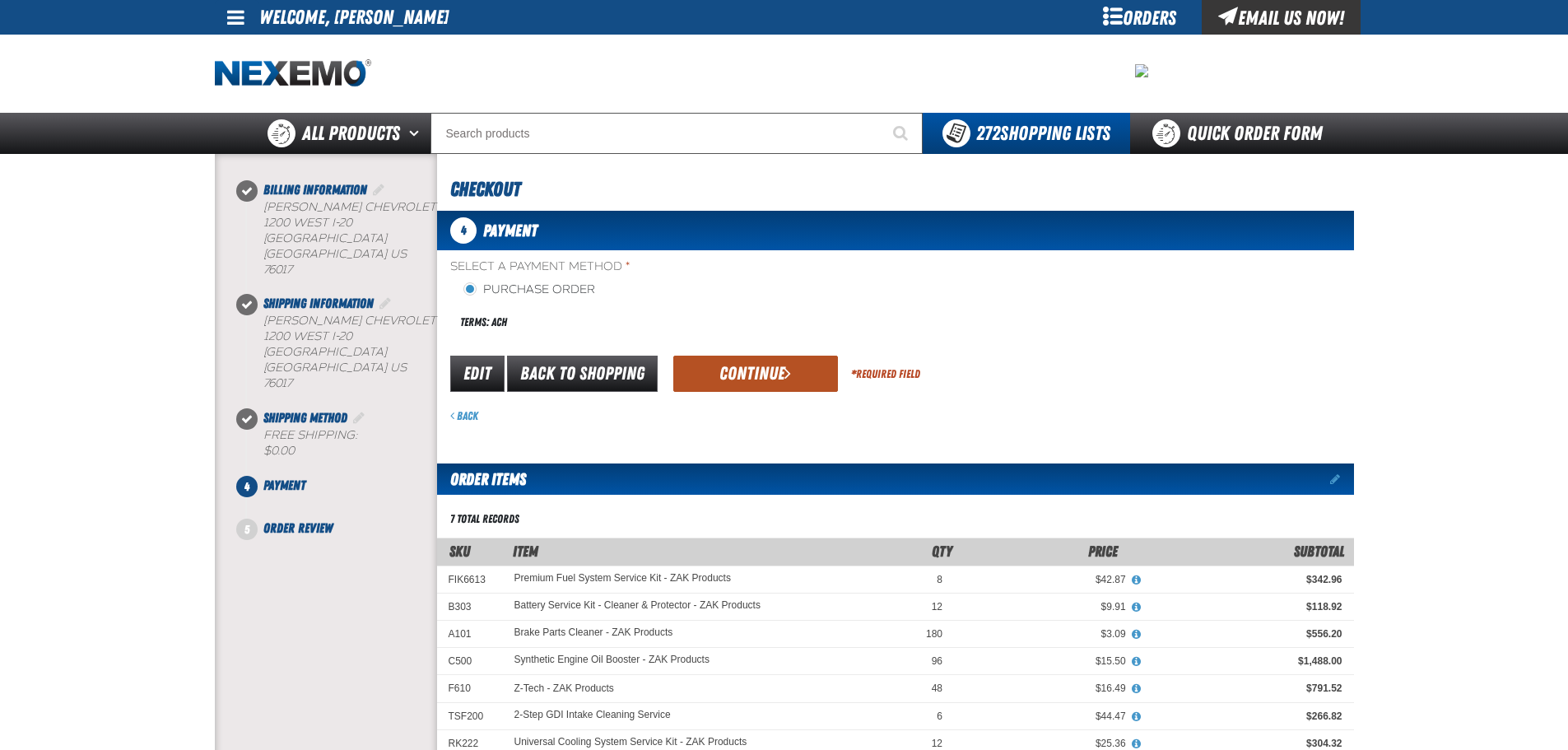
click at [730, 357] on button "Continue" at bounding box center [756, 373] width 165 height 36
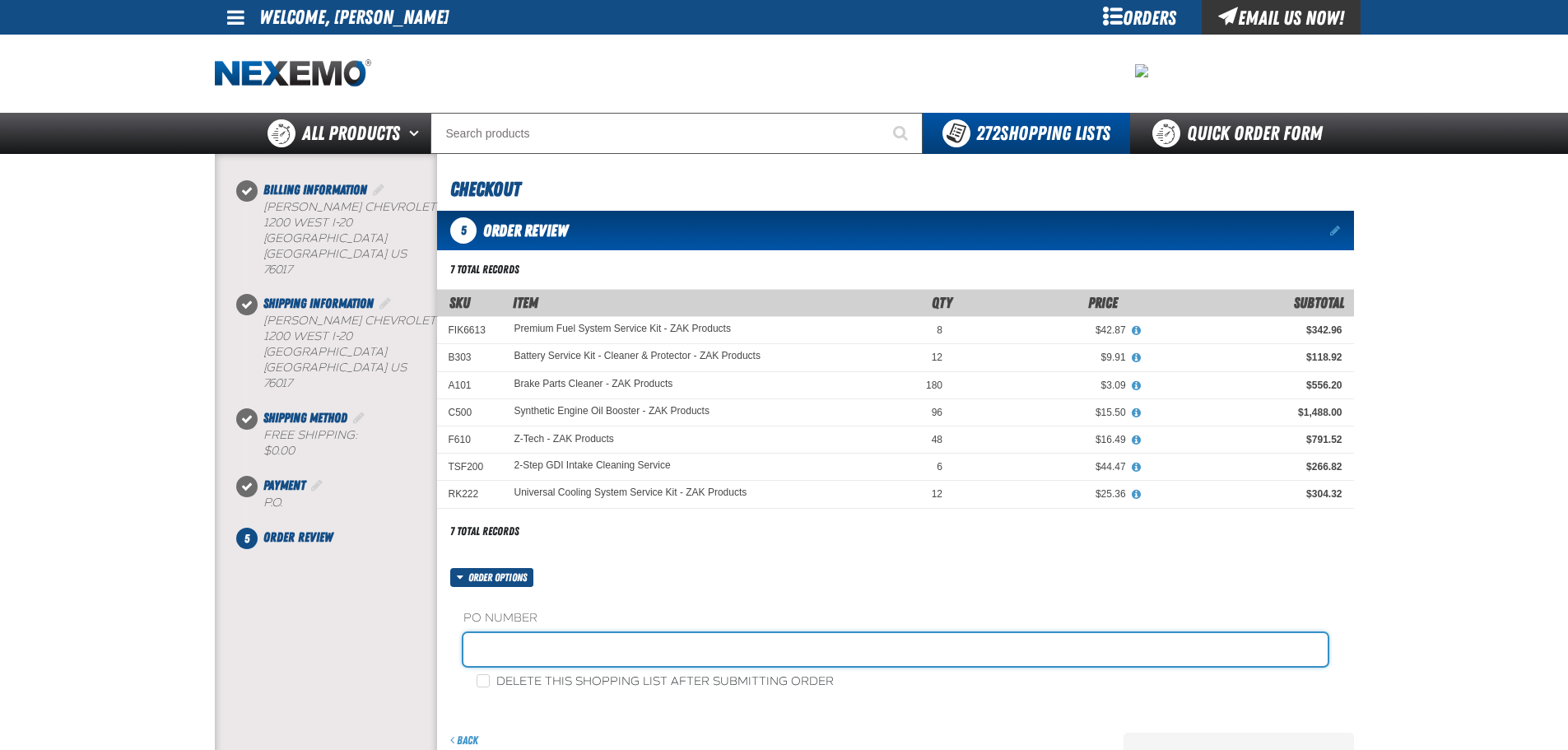
click at [569, 654] on input "text" at bounding box center [895, 649] width 864 height 33
type input "JOHNNIE-10"
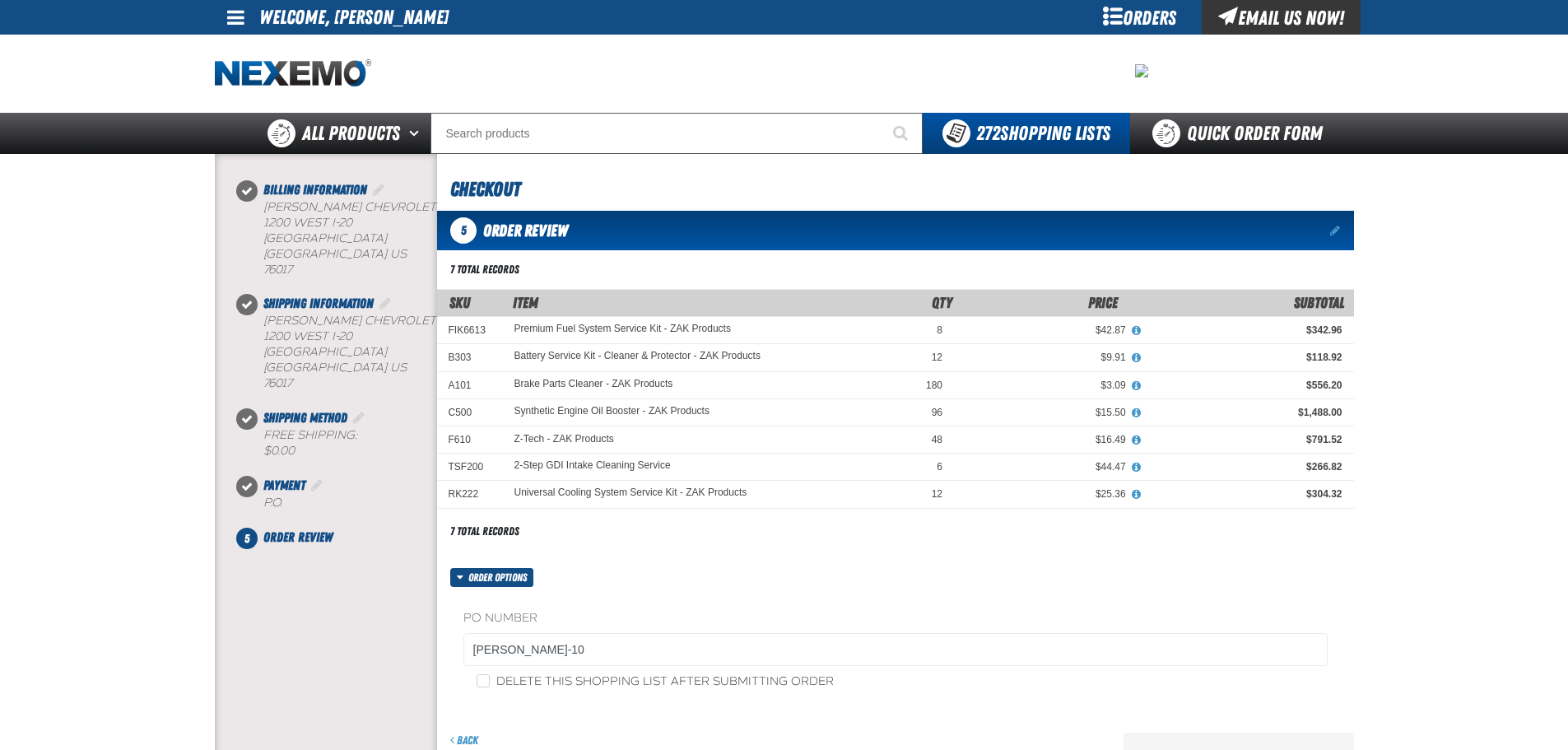
click at [585, 678] on label "Delete this shopping list after submitting order" at bounding box center [654, 681] width 357 height 15
click at [490, 678] on input "Delete this shopping list after submitting order" at bounding box center [483, 680] width 14 height 14
checkbox input "true"
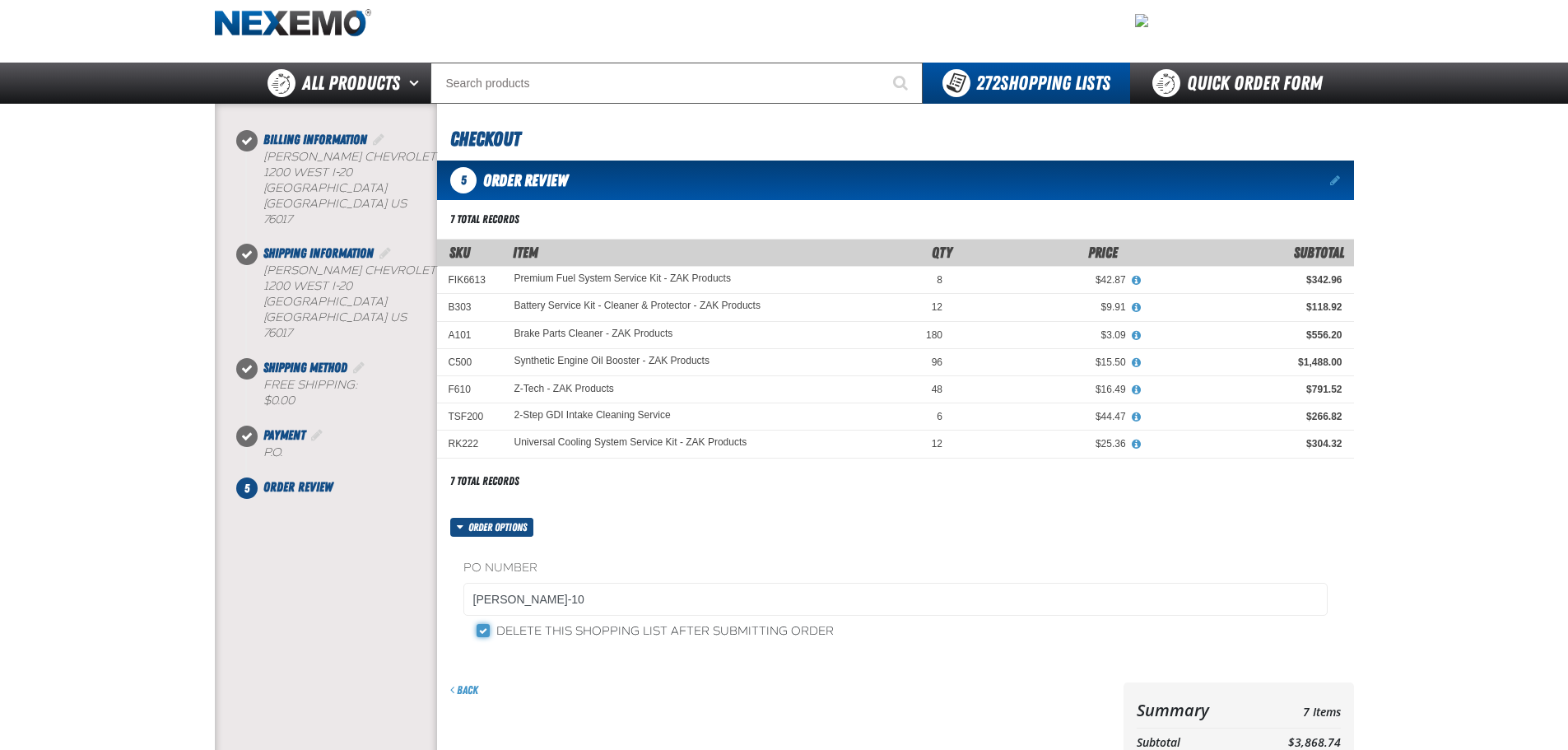
scroll to position [247, 0]
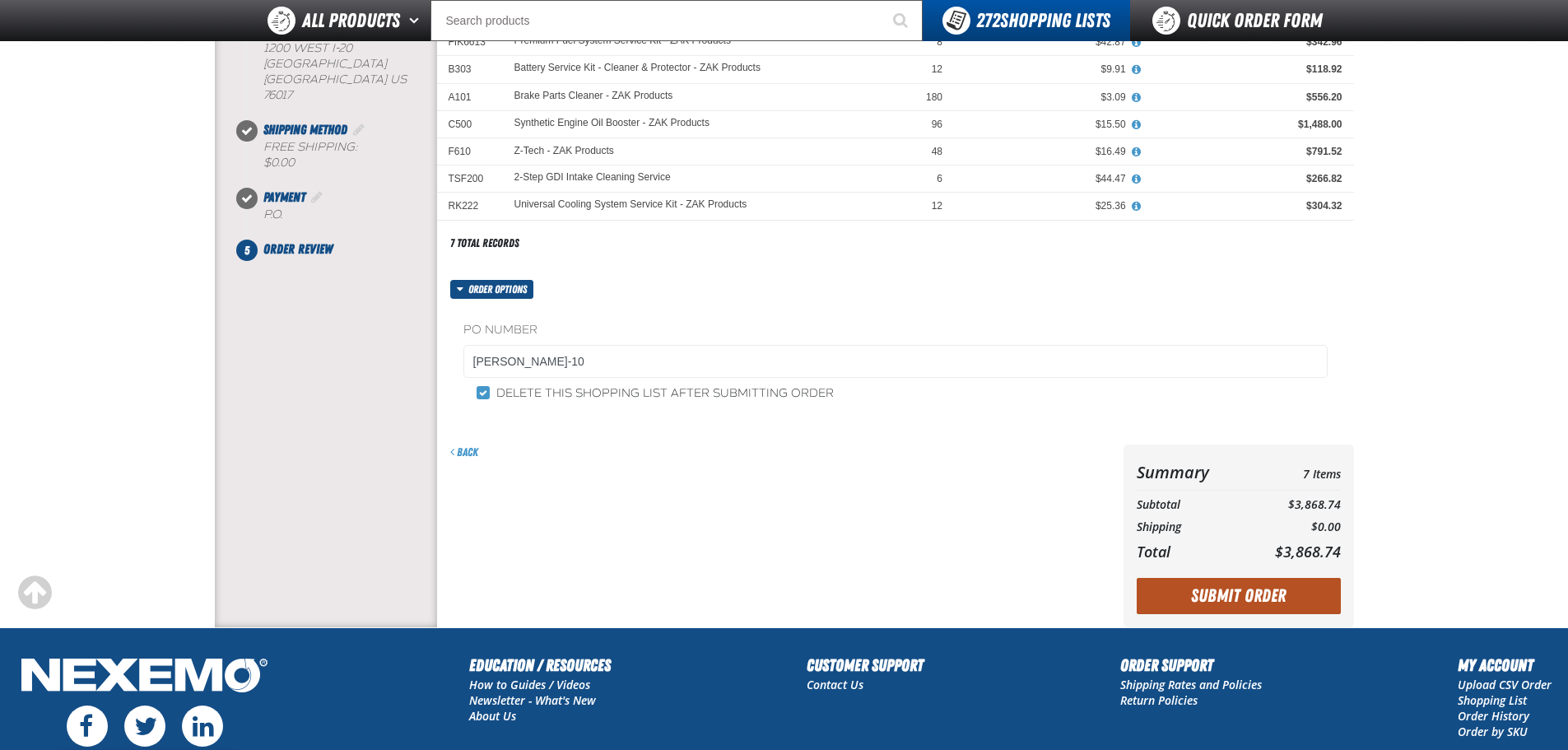
click at [1200, 584] on button "Submit Order" at bounding box center [1238, 595] width 204 height 36
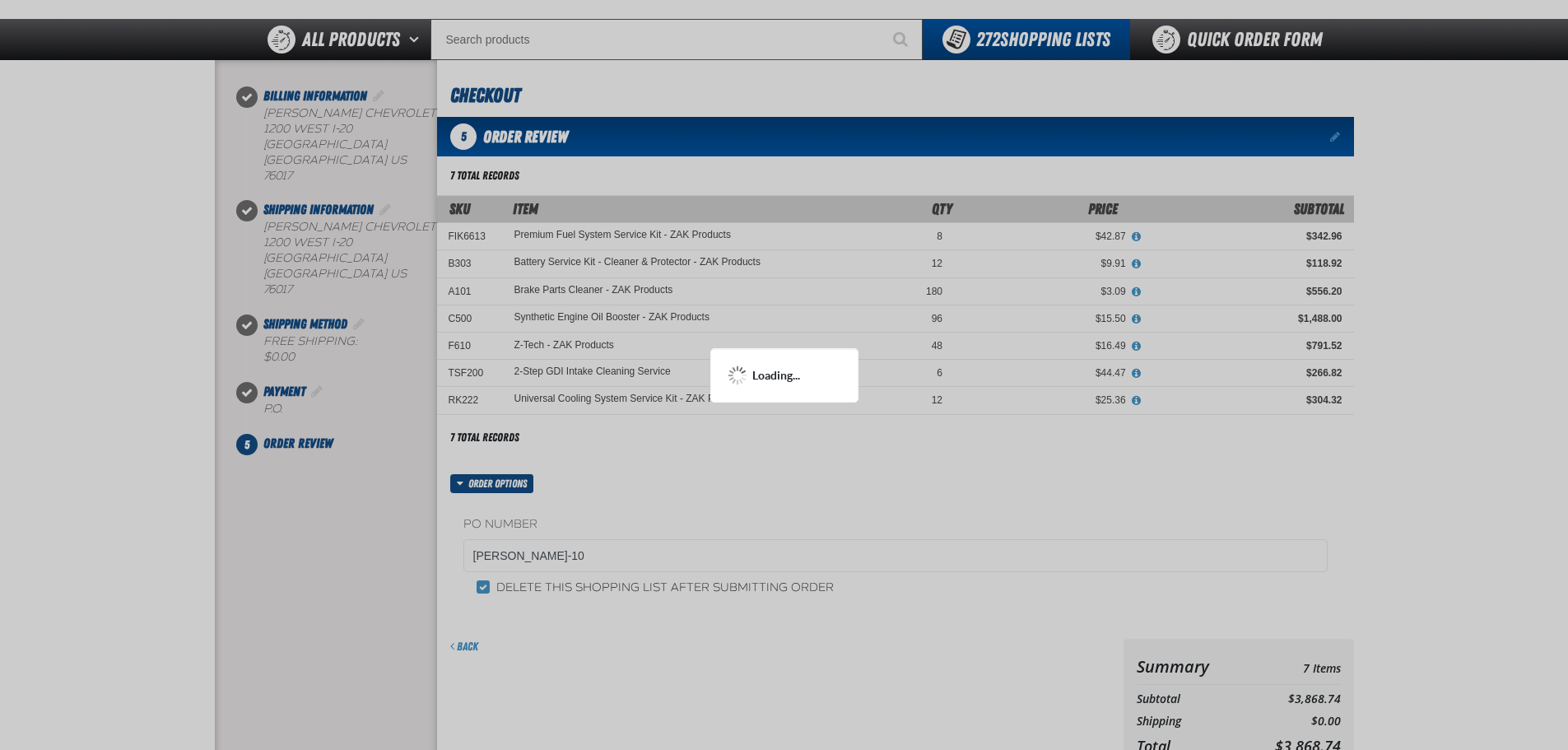
scroll to position [0, 0]
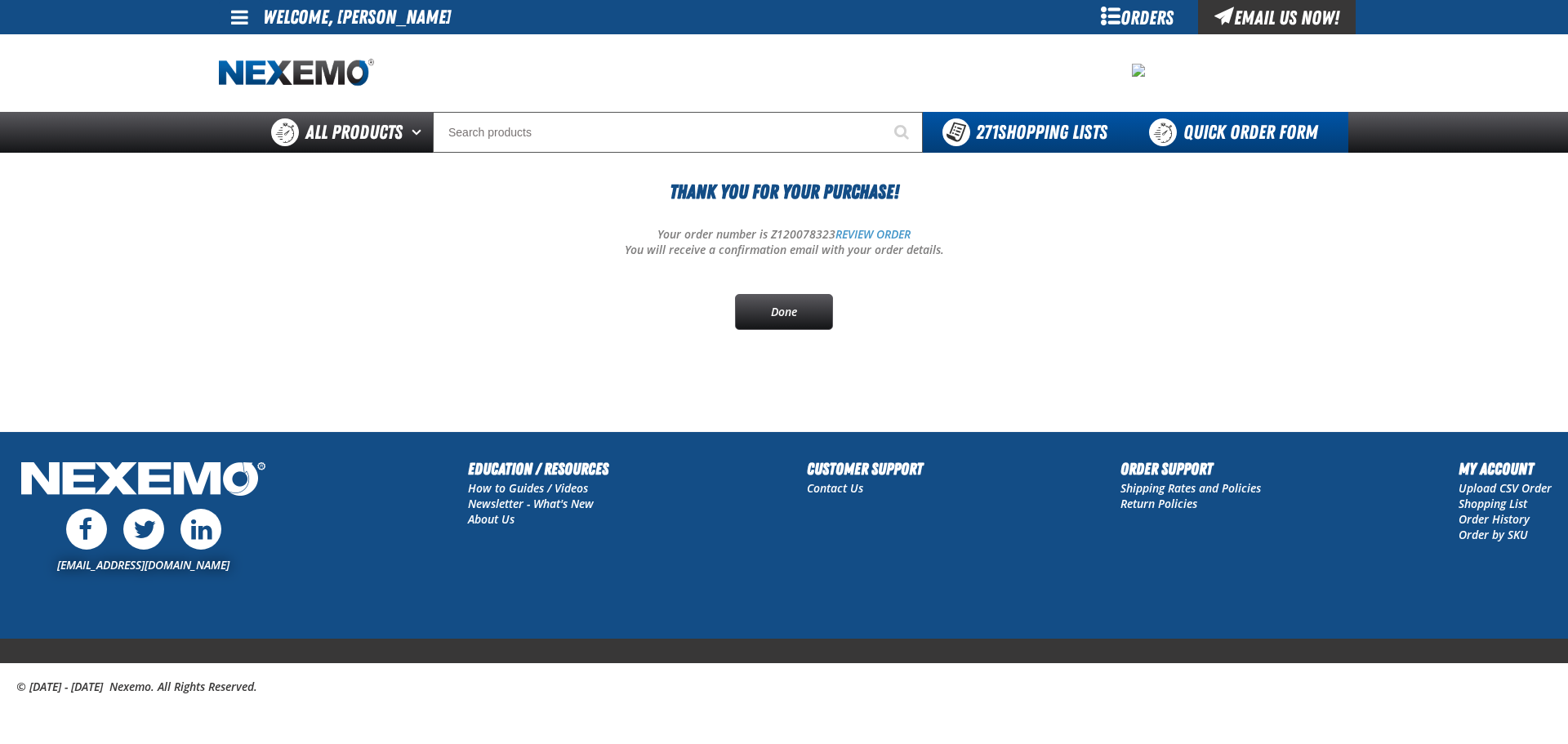
click at [1181, 132] on link "Quick Order Form" at bounding box center [1238, 132] width 221 height 41
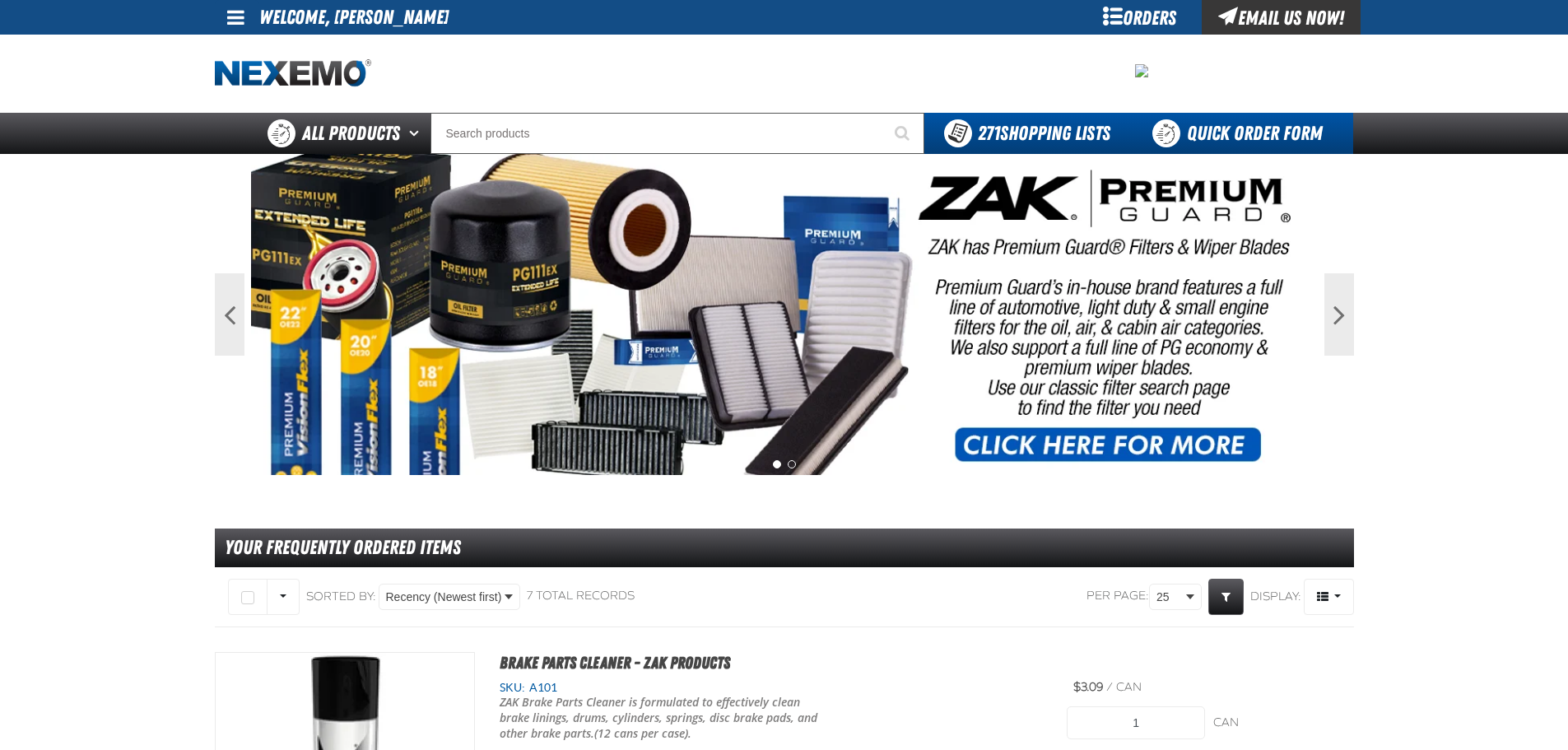
click at [1260, 119] on link "Quick Order Form" at bounding box center [1242, 133] width 223 height 42
click at [1251, 140] on link "Quick Order Form" at bounding box center [1242, 133] width 223 height 42
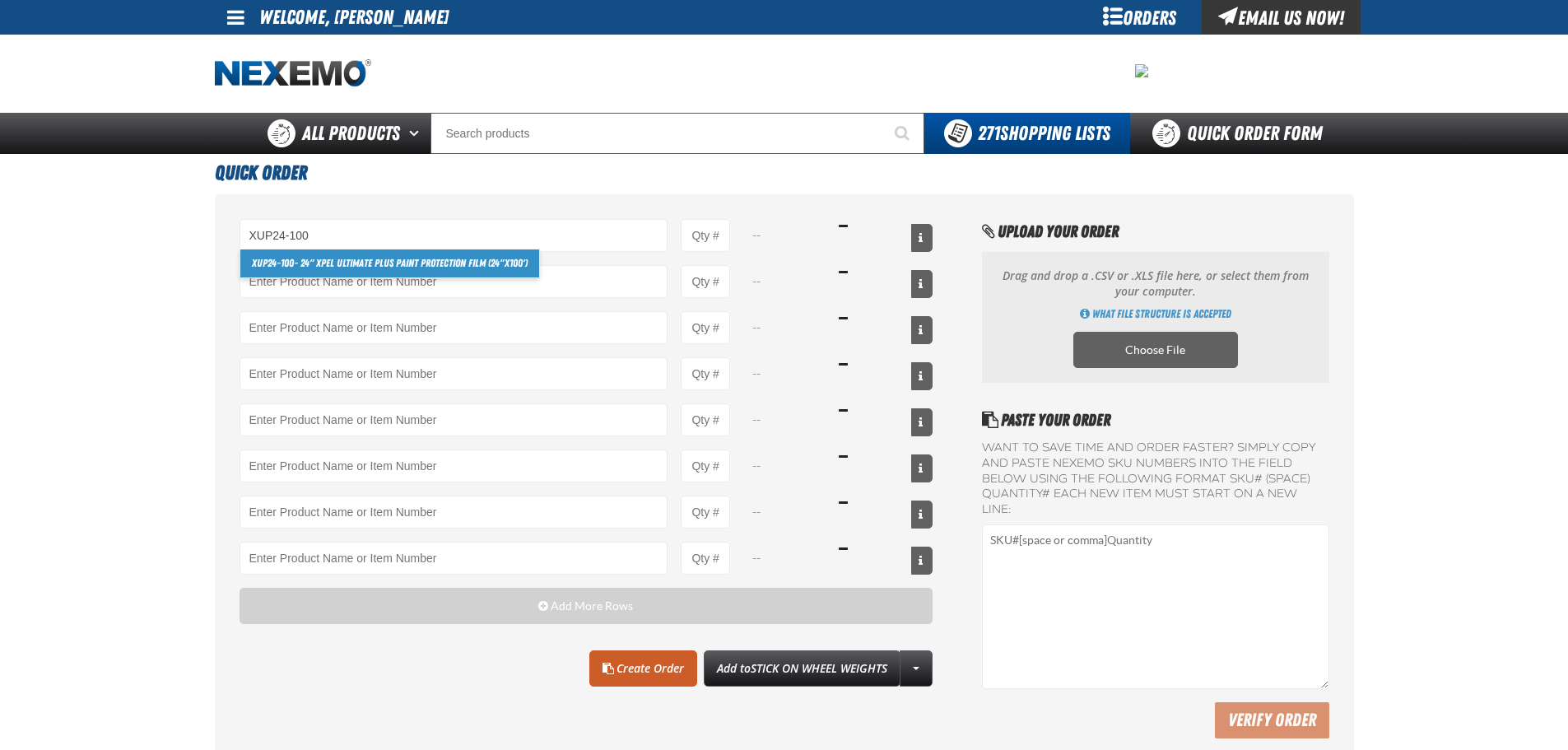
click at [420, 262] on link "XUP24-100 - 24" XPEL ULTIMATE PLUS Paint Protection Film (24"x100')" at bounding box center [389, 263] width 299 height 28
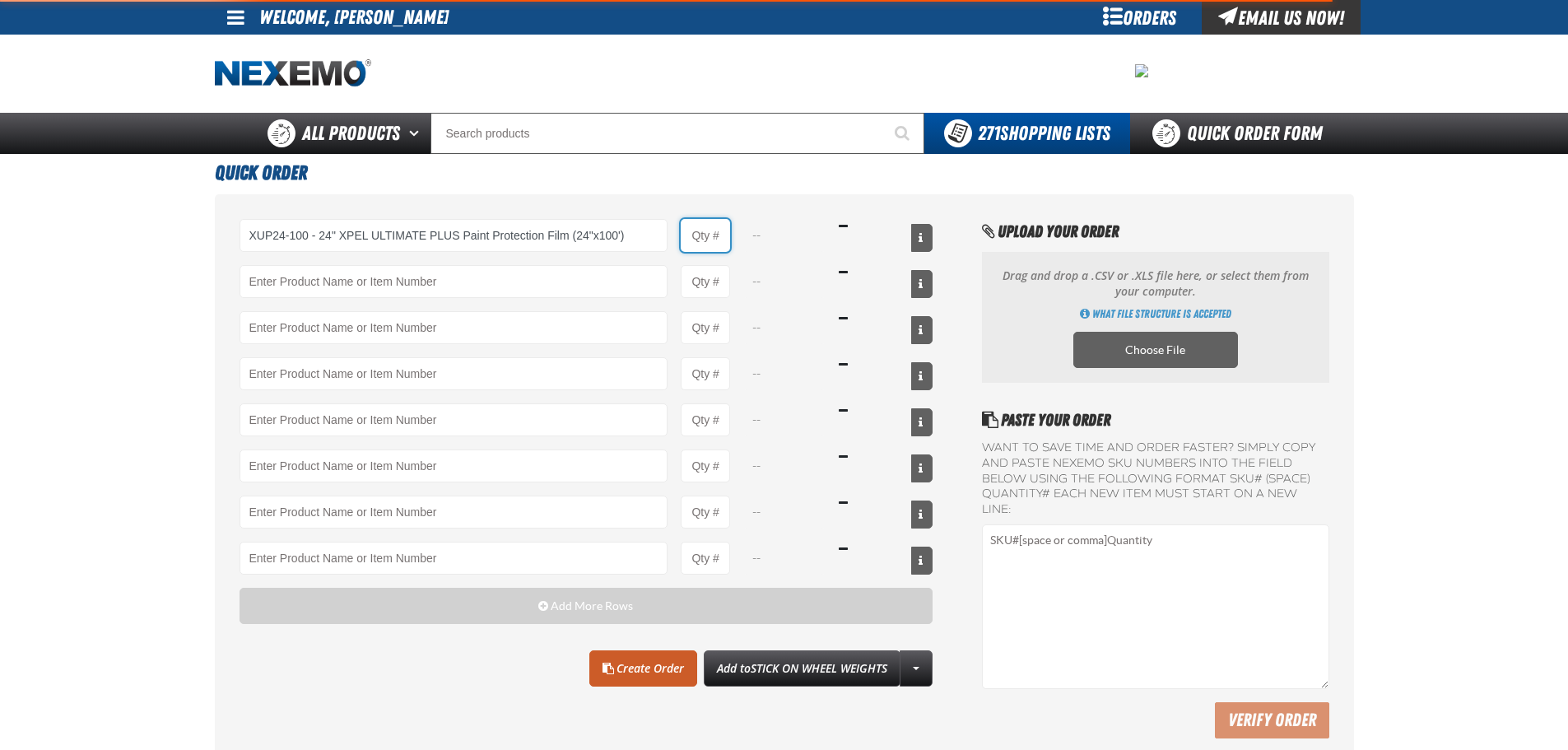
click at [723, 243] on input "Product Quantity" at bounding box center [705, 235] width 49 height 33
type input "XUP24-100 - 24&quot; XPEL ULTIMATE PLUS Paint Protection Film (24&quot;x100&#x2…"
type input "1"
type input "XUP24-100 - 24&quot; XPEL ULTIMATE PLUS Paint Protection Film (24&quot;x100&#x2…"
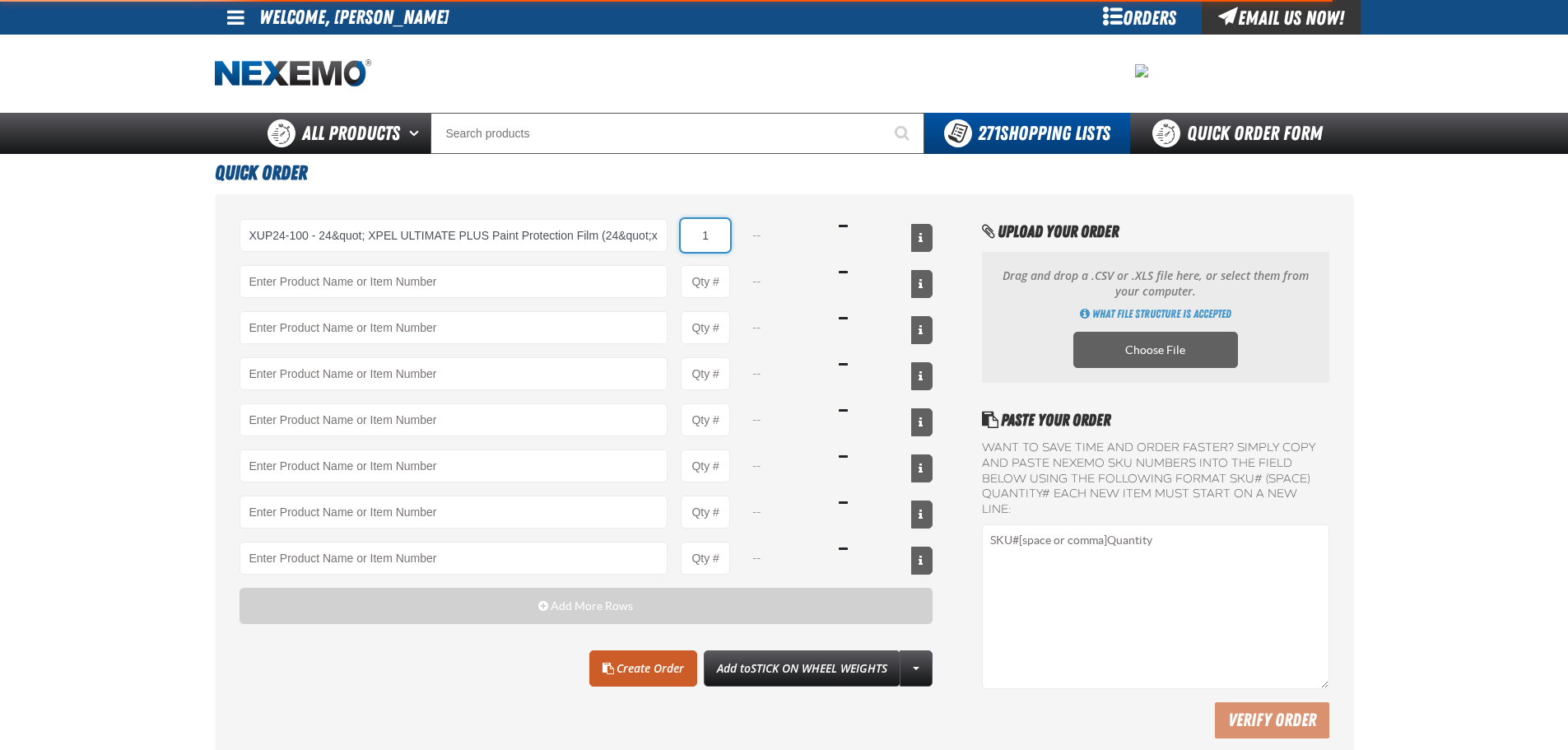
select select "each"
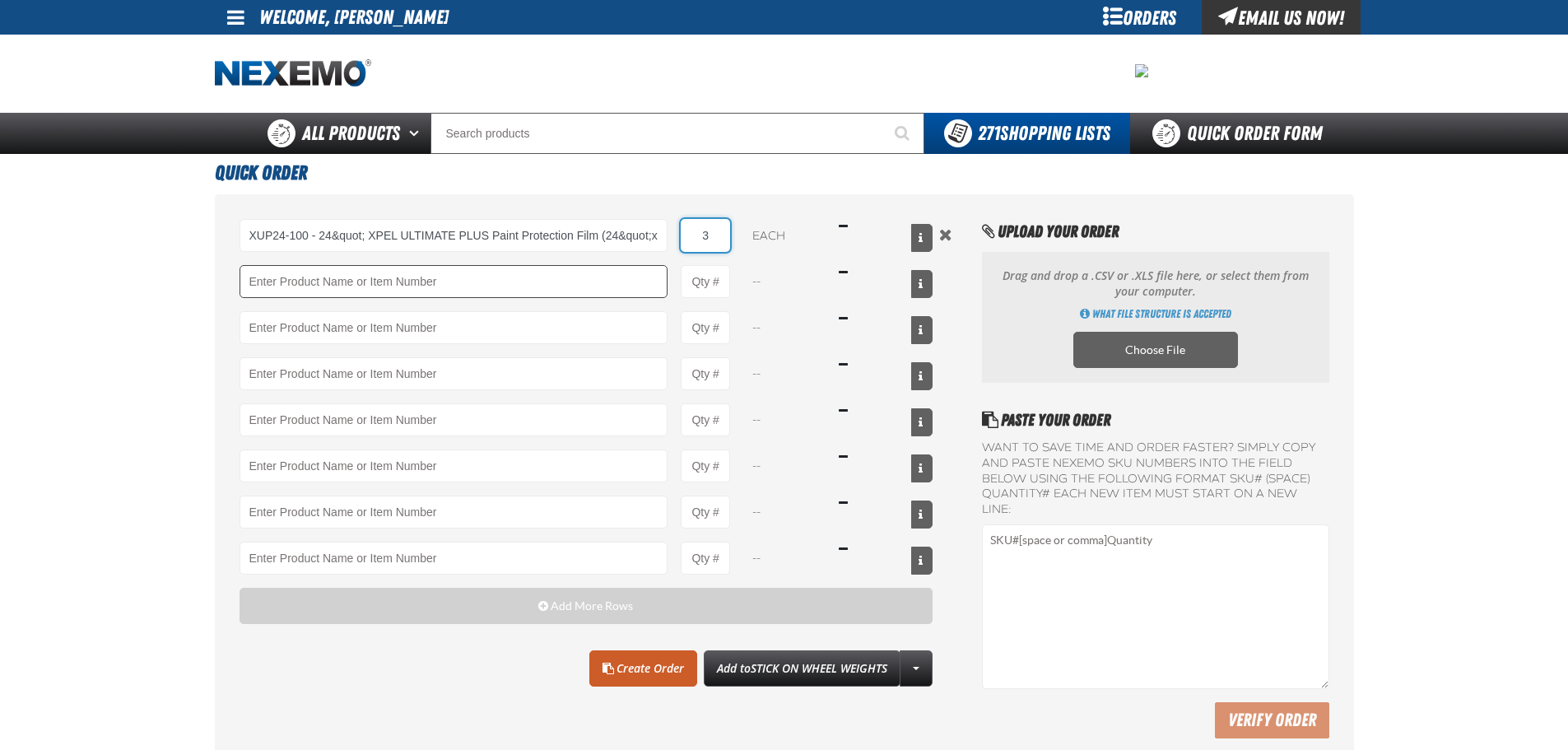
type input "3"
click at [637, 290] on input "Product" at bounding box center [453, 282] width 429 height 33
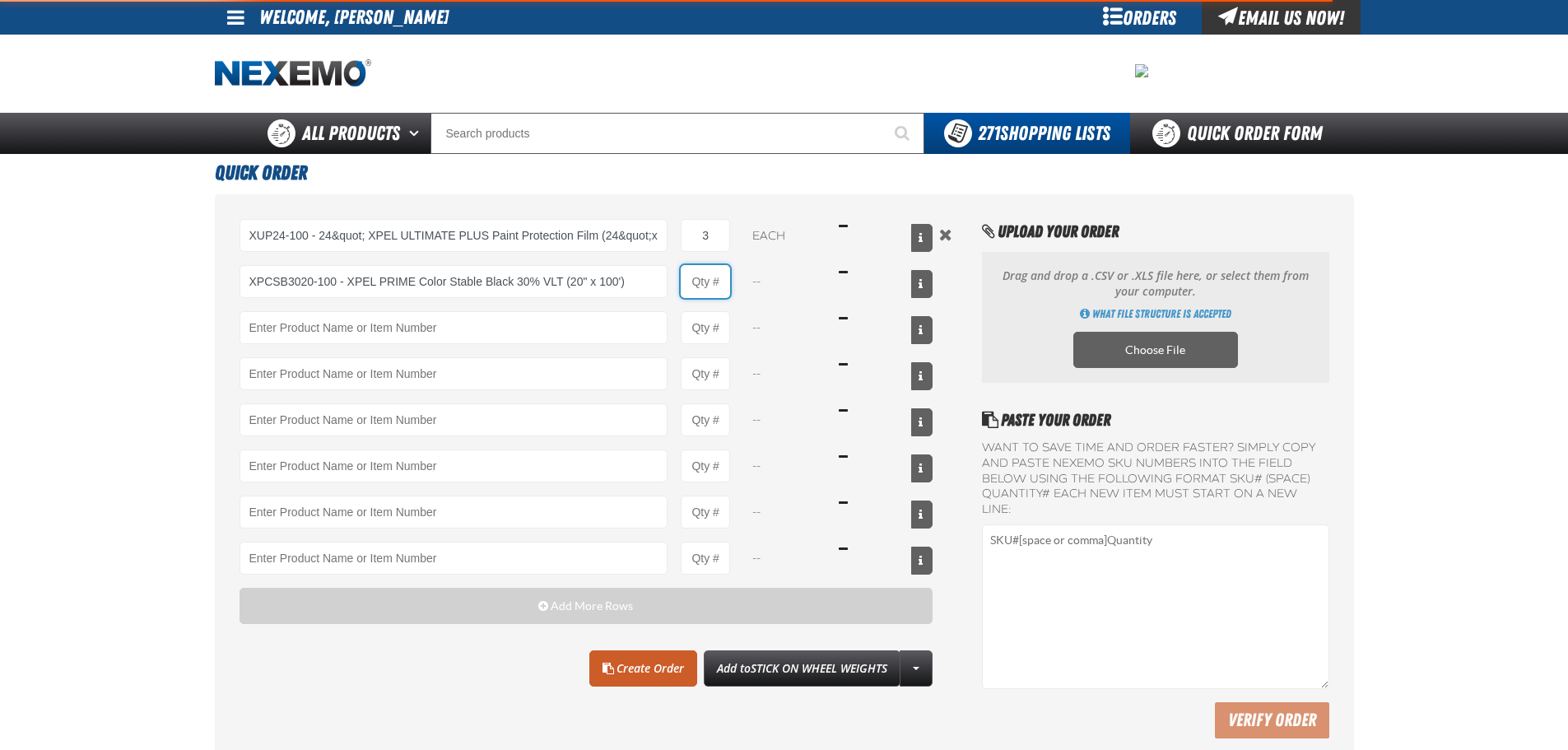
click at [698, 284] on input "Product Quantity" at bounding box center [705, 282] width 49 height 33
type input "XPCSB3020-100 - XPEL PRIME Color Stable Black 30% VLT (20&quot; x 100&#x27;)"
type input "1"
select select "roll"
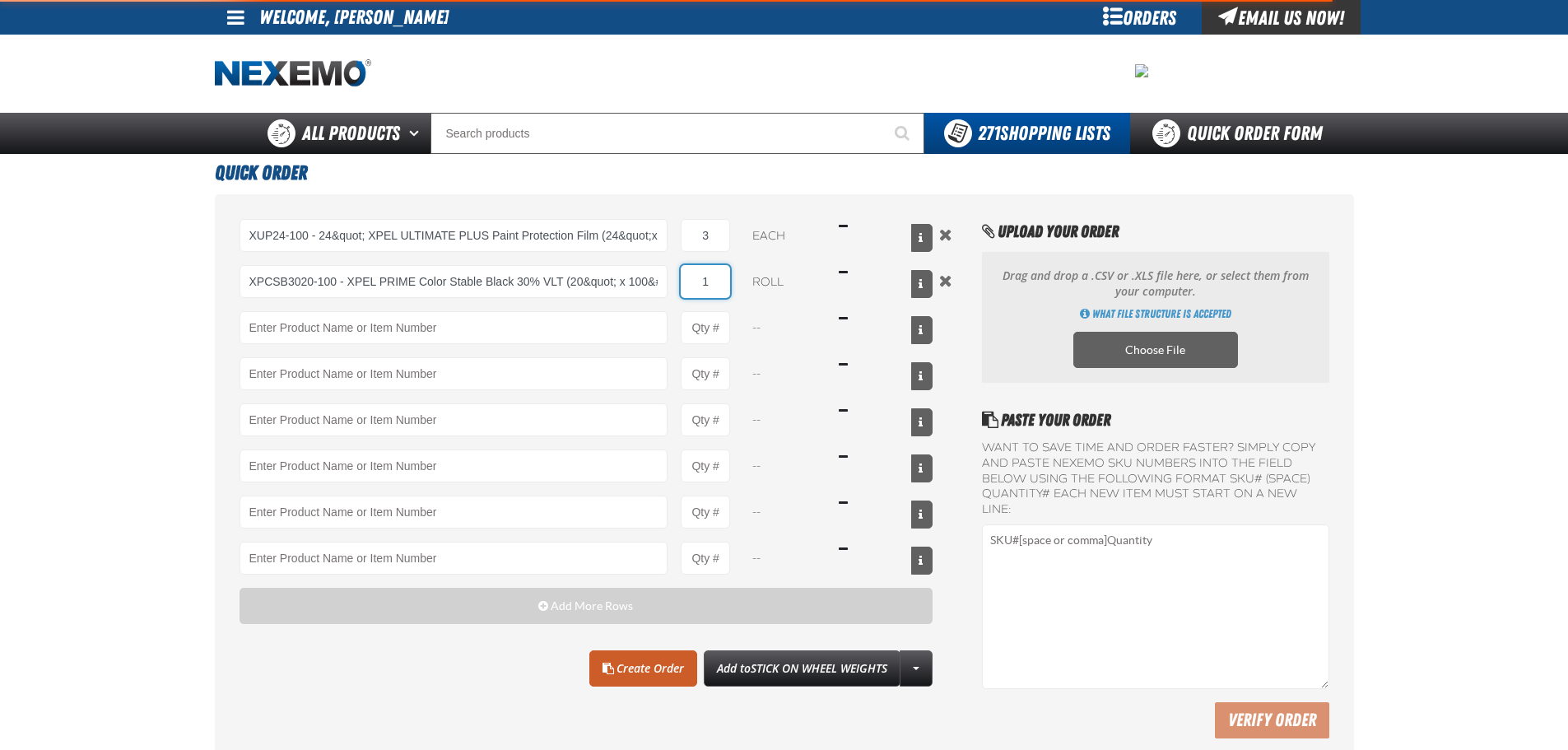
type input "XPCSB3020-100 - XPEL PRIME Color Stable Black 30% VLT (20&quot; x 100&#x27;)"
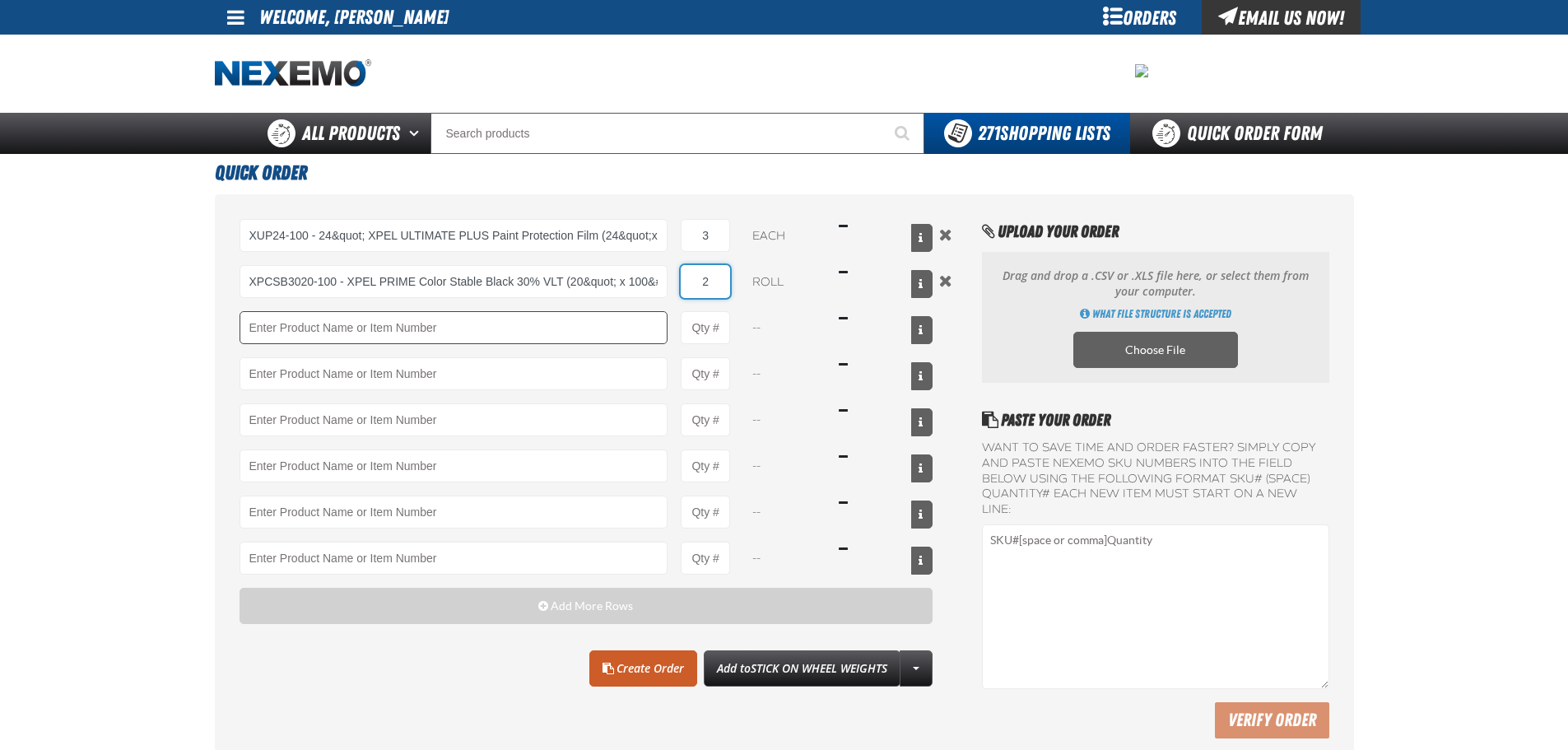
type input "2"
click at [641, 315] on input "Product" at bounding box center [453, 327] width 429 height 33
type input "C"
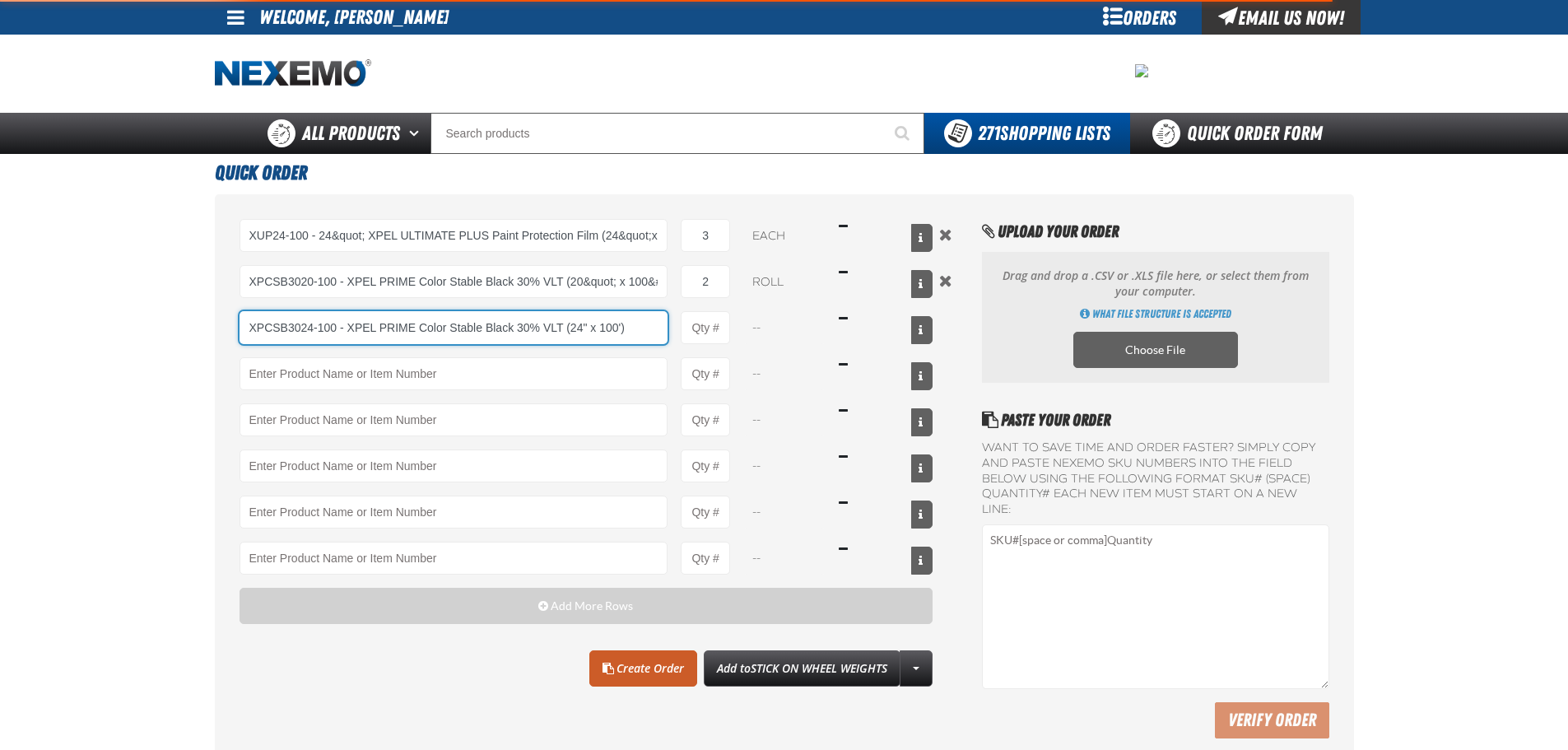
type input "XPCSB3024-100 - XPEL PRIME Color Stable Black 30% VLT (24&quot; x 100&#x27;)"
type input "1"
select select "roll"
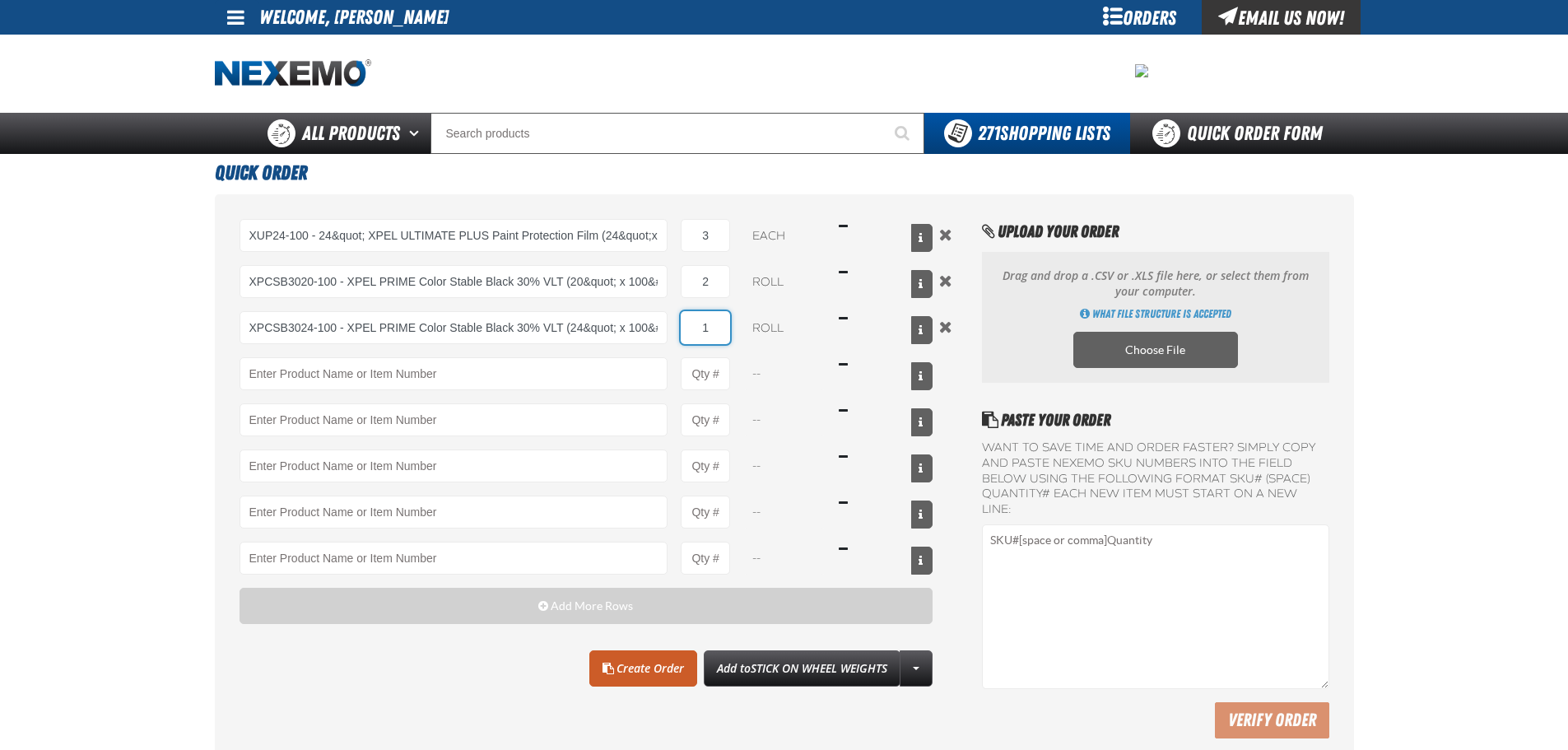
click at [719, 337] on input "1" at bounding box center [705, 327] width 49 height 33
type input "XPCSB3024-100 - XPEL PRIME Color Stable Black 30% VLT (24&quot; x 100&#x27;)"
type input "6"
type input "5"
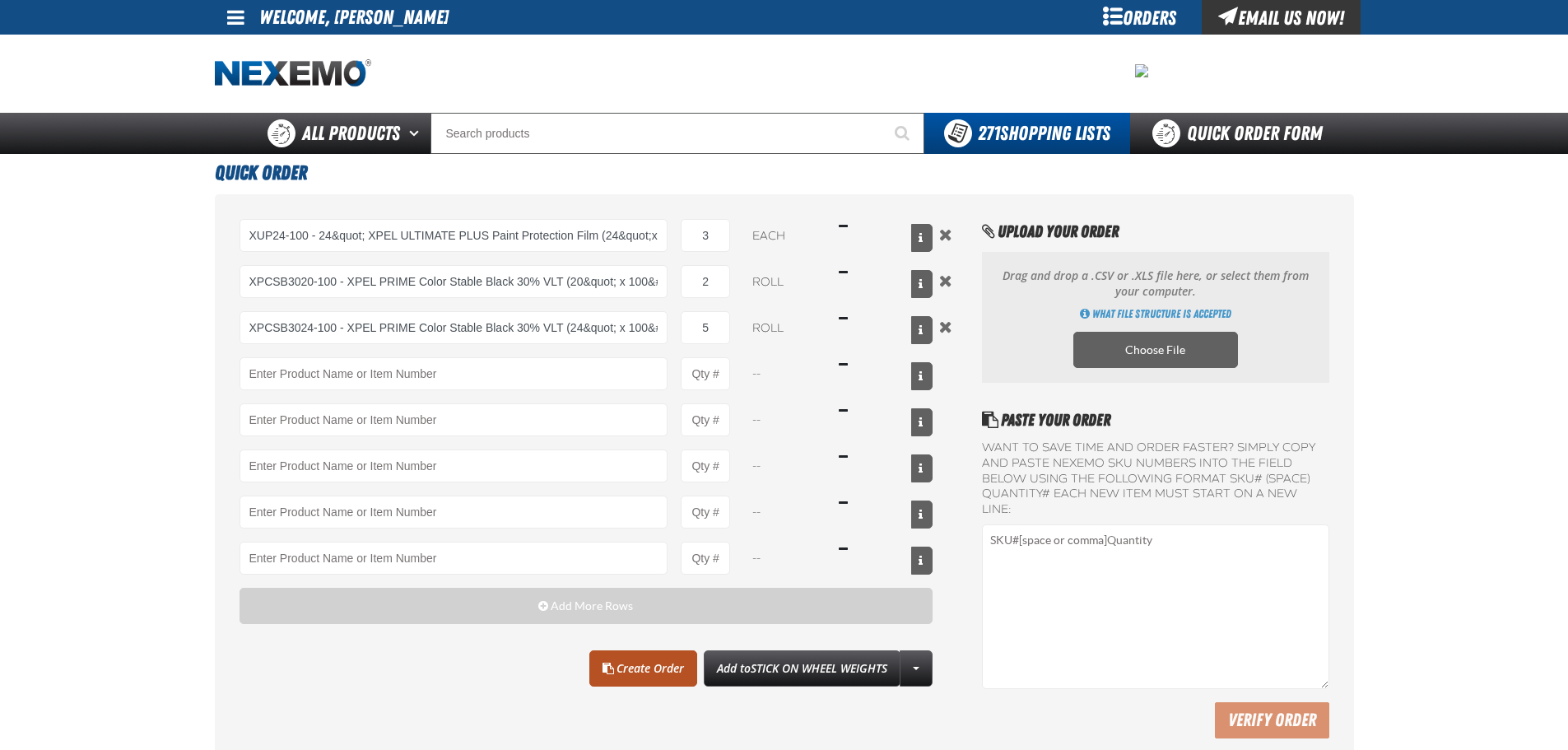
click at [640, 668] on link "Create Order" at bounding box center [643, 668] width 107 height 36
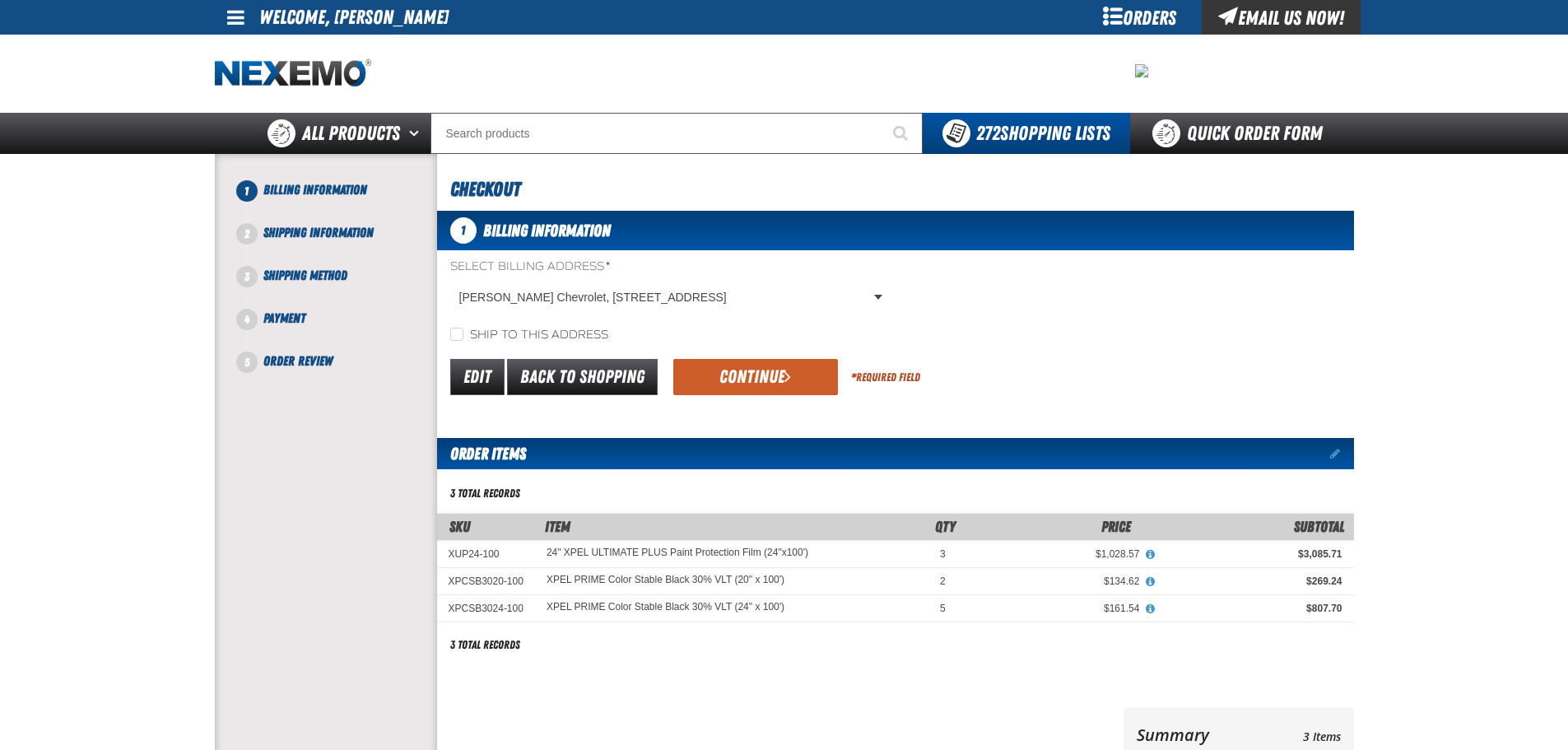
click at [585, 347] on form "Select Billing Address * [PERSON_NAME] Chevrolet, [STREET_ADDRESS] [PERSON_NAME…" at bounding box center [895, 328] width 917 height 140
click at [578, 328] on label "Ship to this address" at bounding box center [528, 335] width 158 height 15
click at [464, 328] on input "Ship to this address" at bounding box center [457, 334] width 14 height 14
checkbox input "true"
click at [823, 366] on button "Continue" at bounding box center [756, 376] width 165 height 36
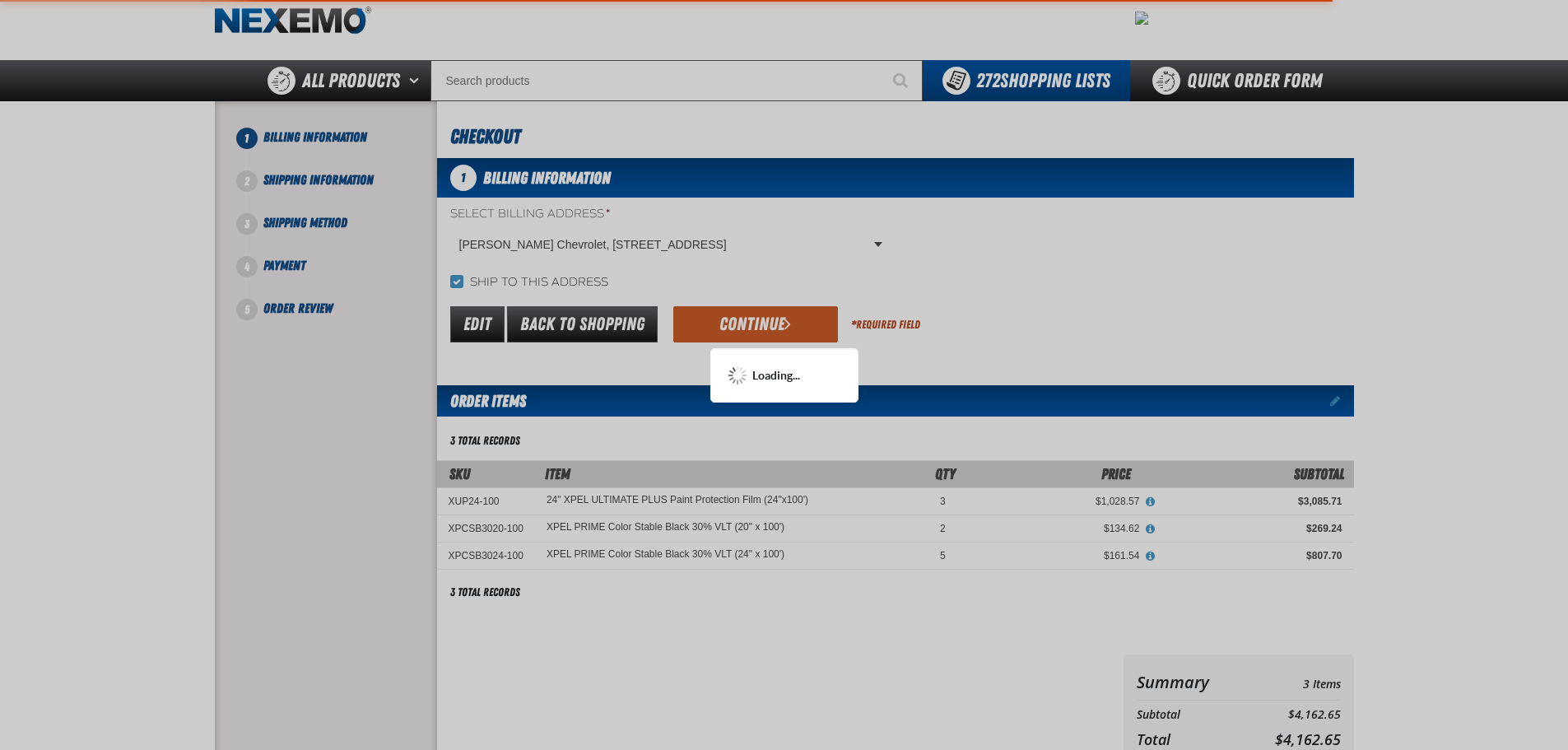
scroll to position [82, 0]
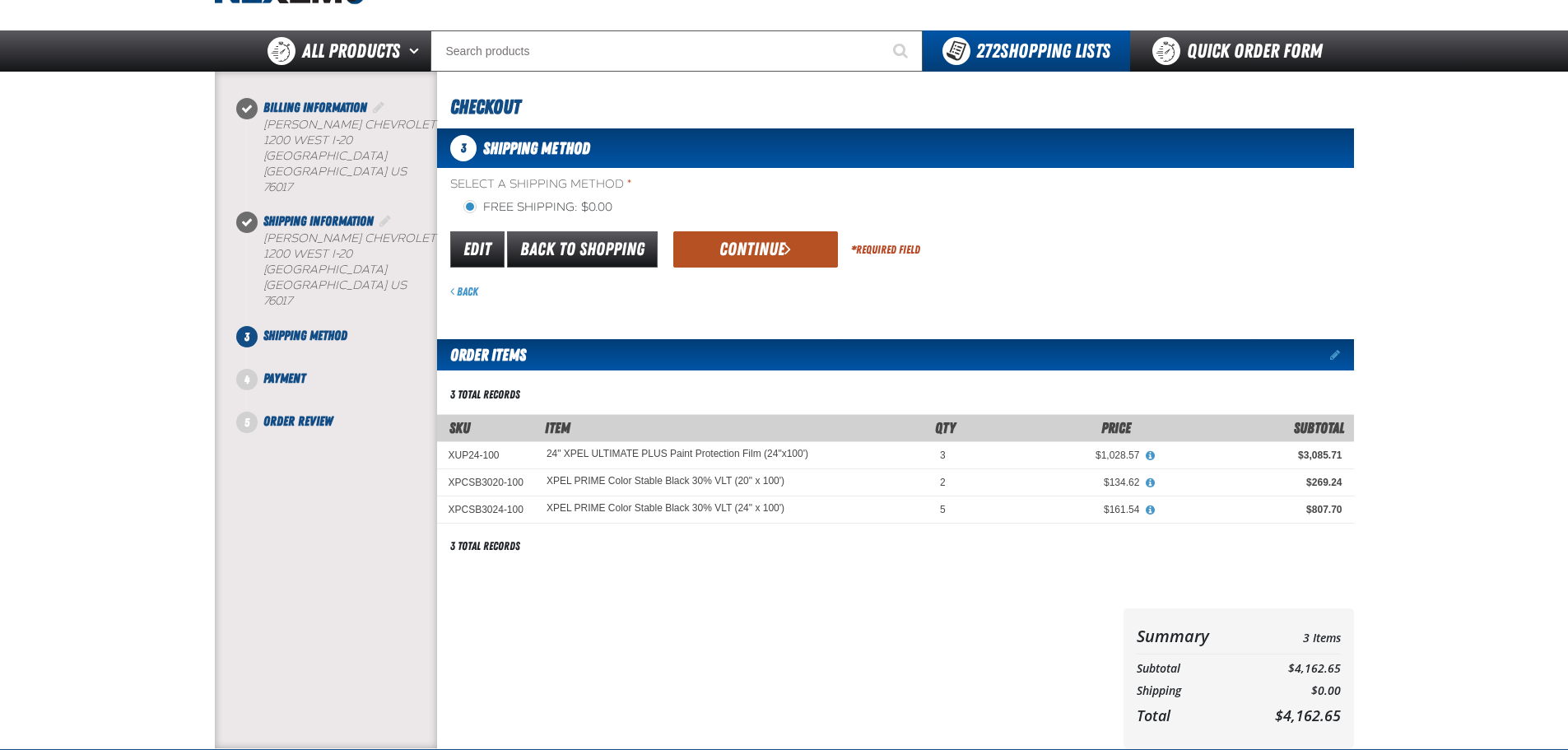
click at [789, 255] on span "submit" at bounding box center [787, 248] width 7 height 18
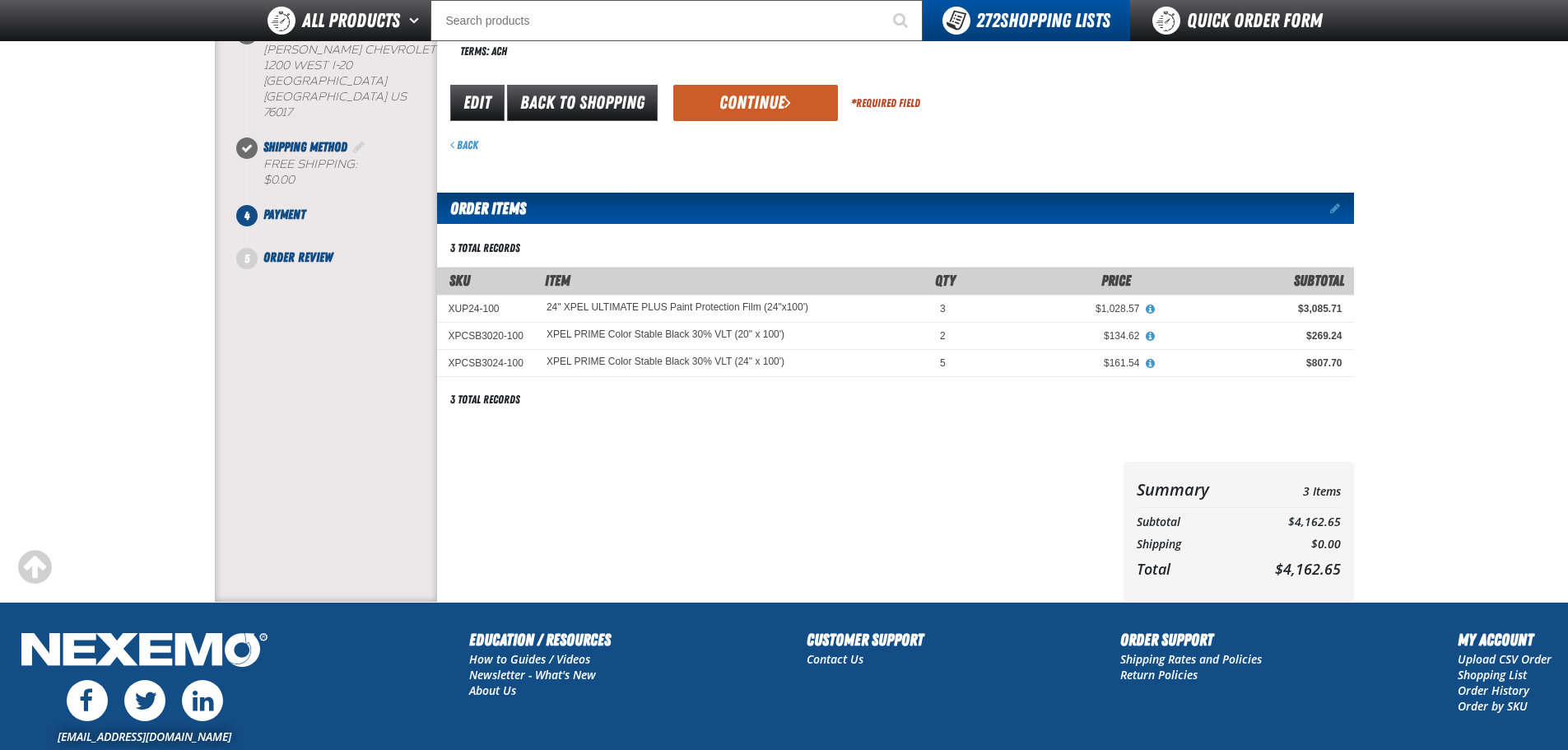
scroll to position [247, 0]
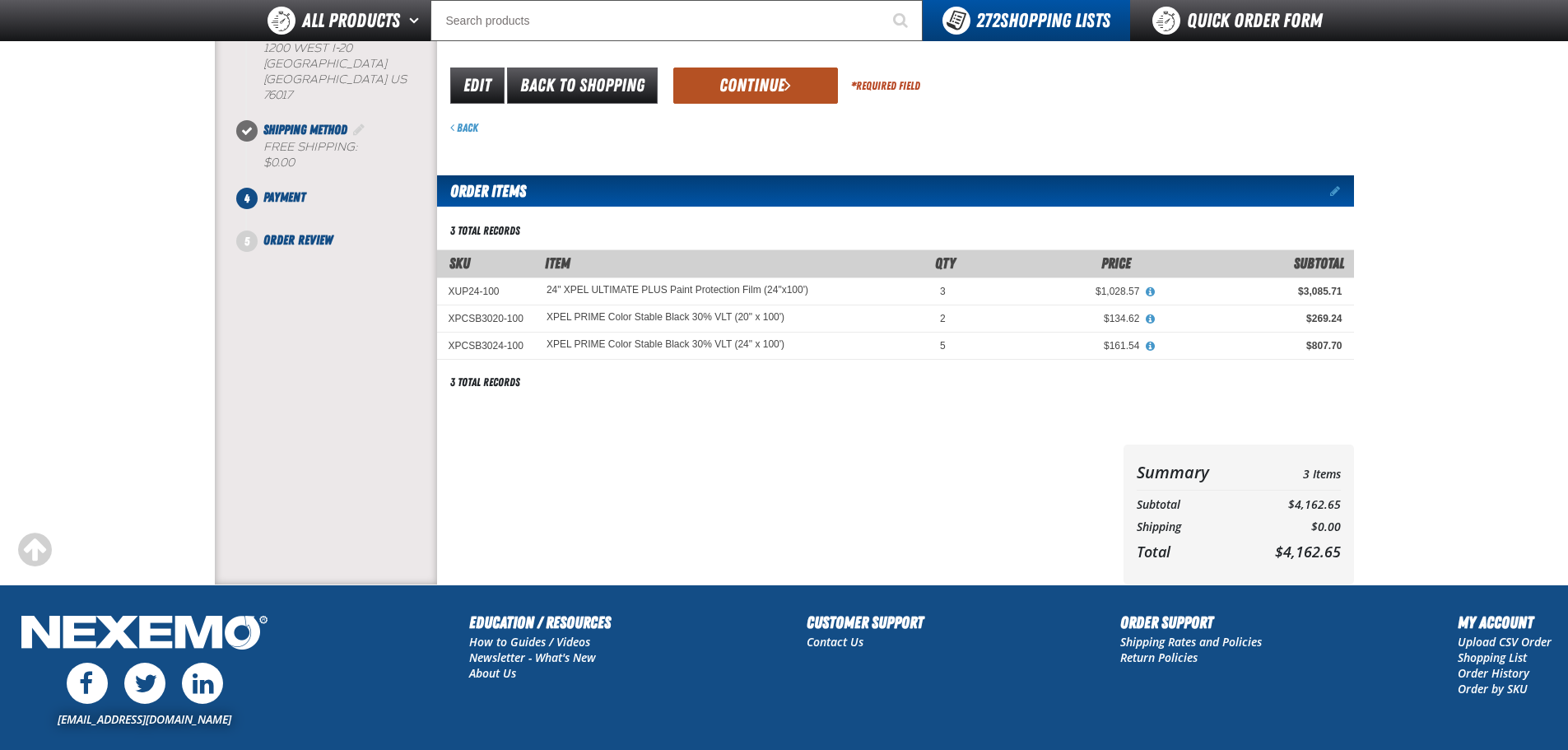
click at [769, 94] on button "Continue" at bounding box center [756, 85] width 165 height 36
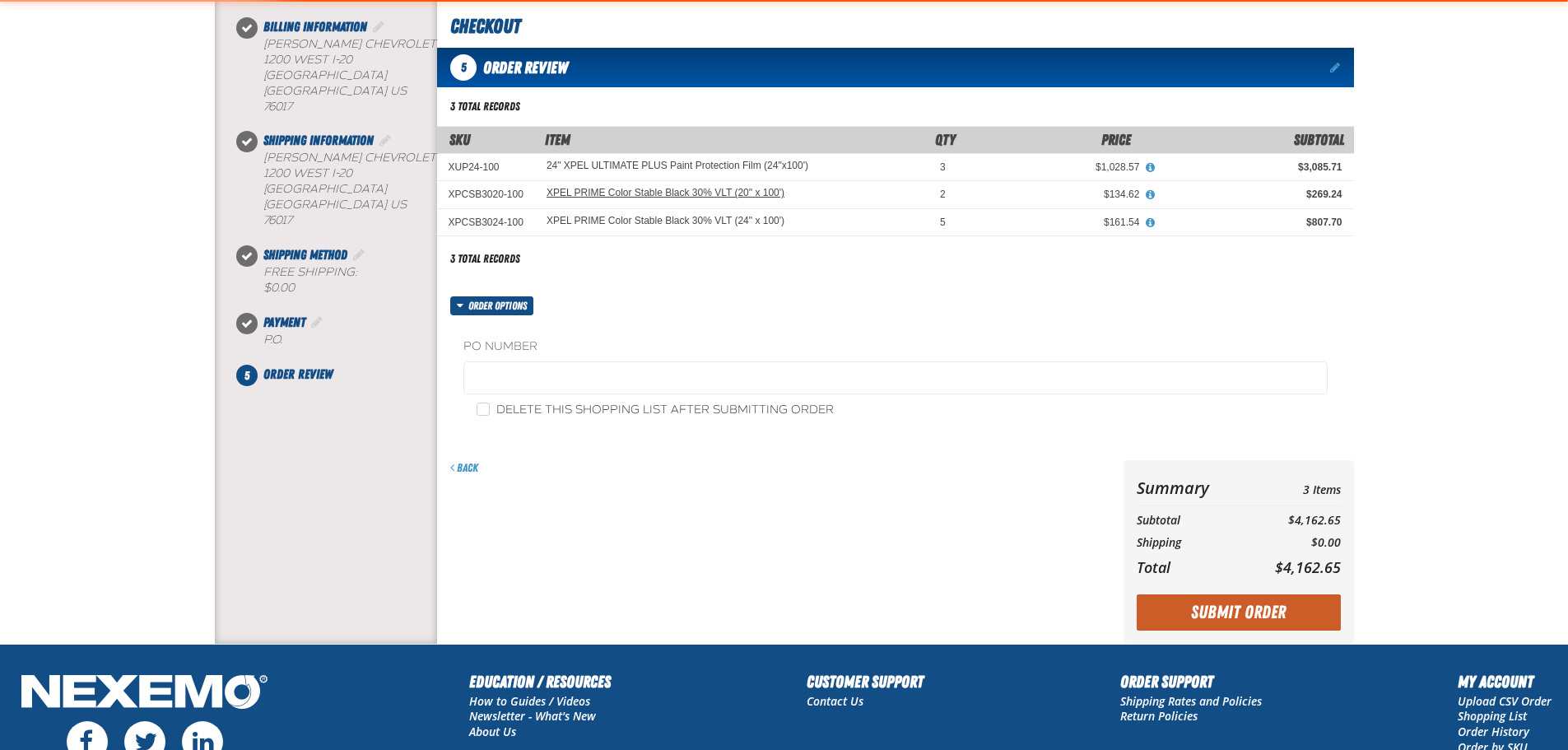
scroll to position [0, 0]
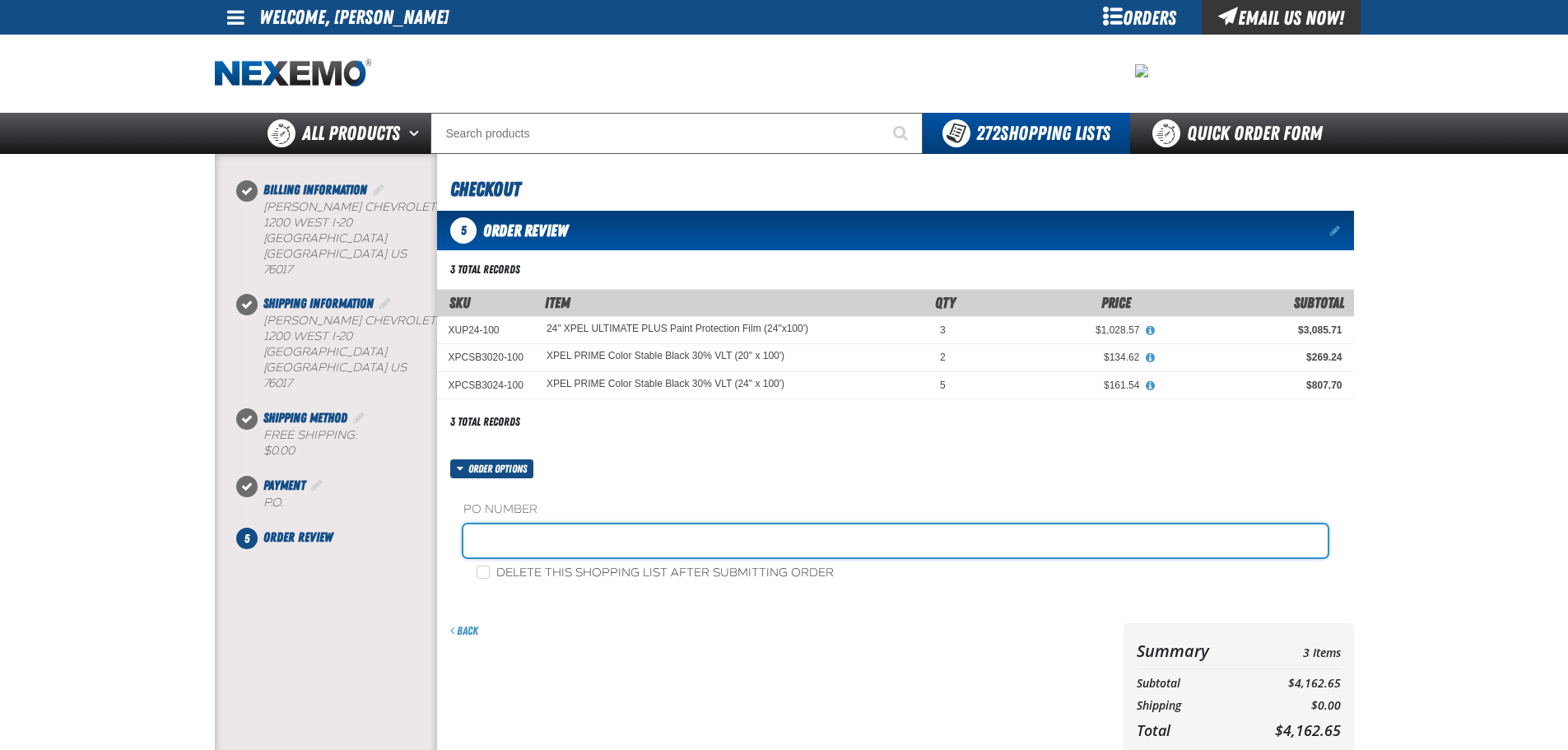
click at [618, 528] on input "text" at bounding box center [895, 541] width 864 height 33
type input "[PERSON_NAME]-10"
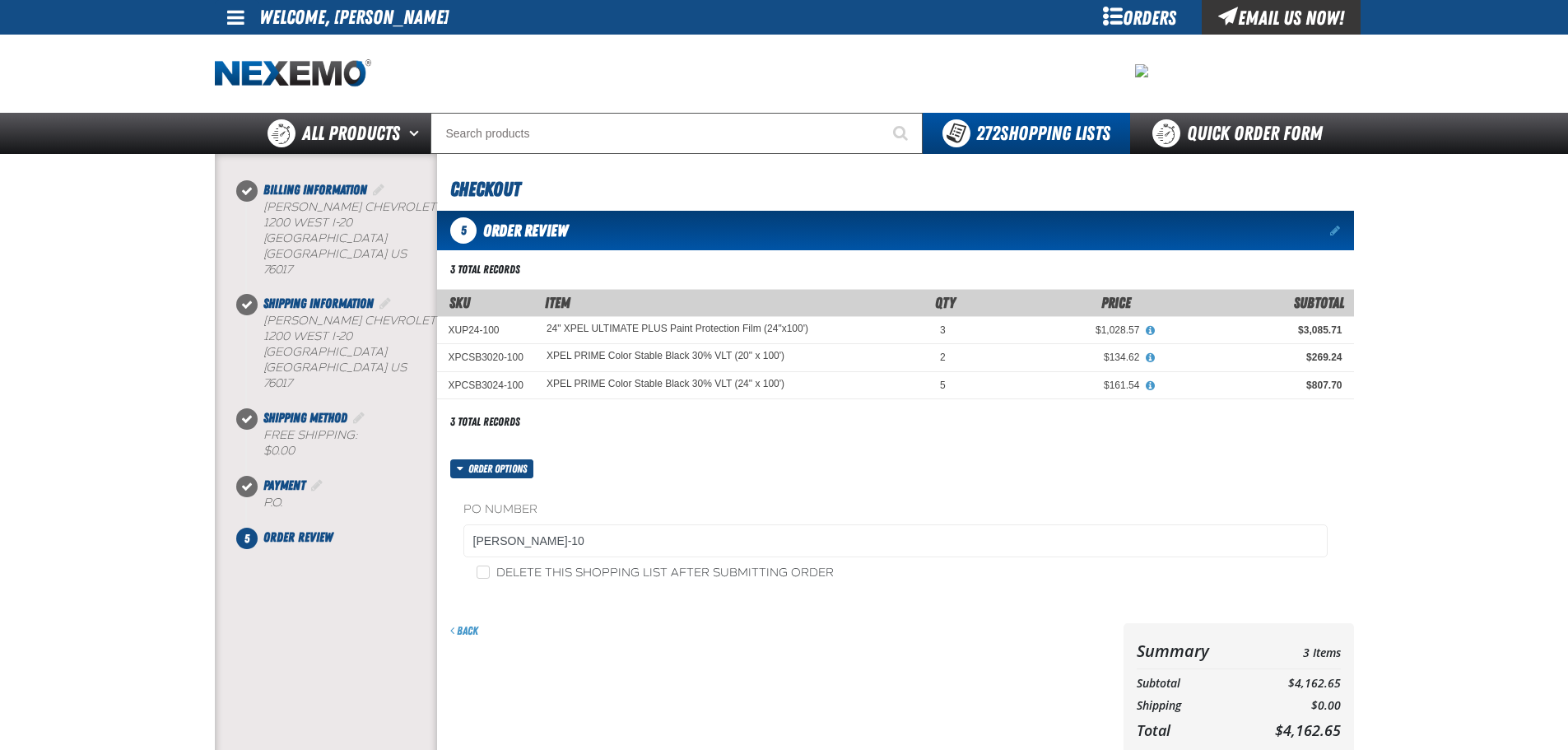
click at [586, 577] on label "Delete this shopping list after submitting order" at bounding box center [654, 573] width 357 height 15
click at [490, 577] on input "Delete this shopping list after submitting order" at bounding box center [483, 572] width 14 height 14
checkbox input "true"
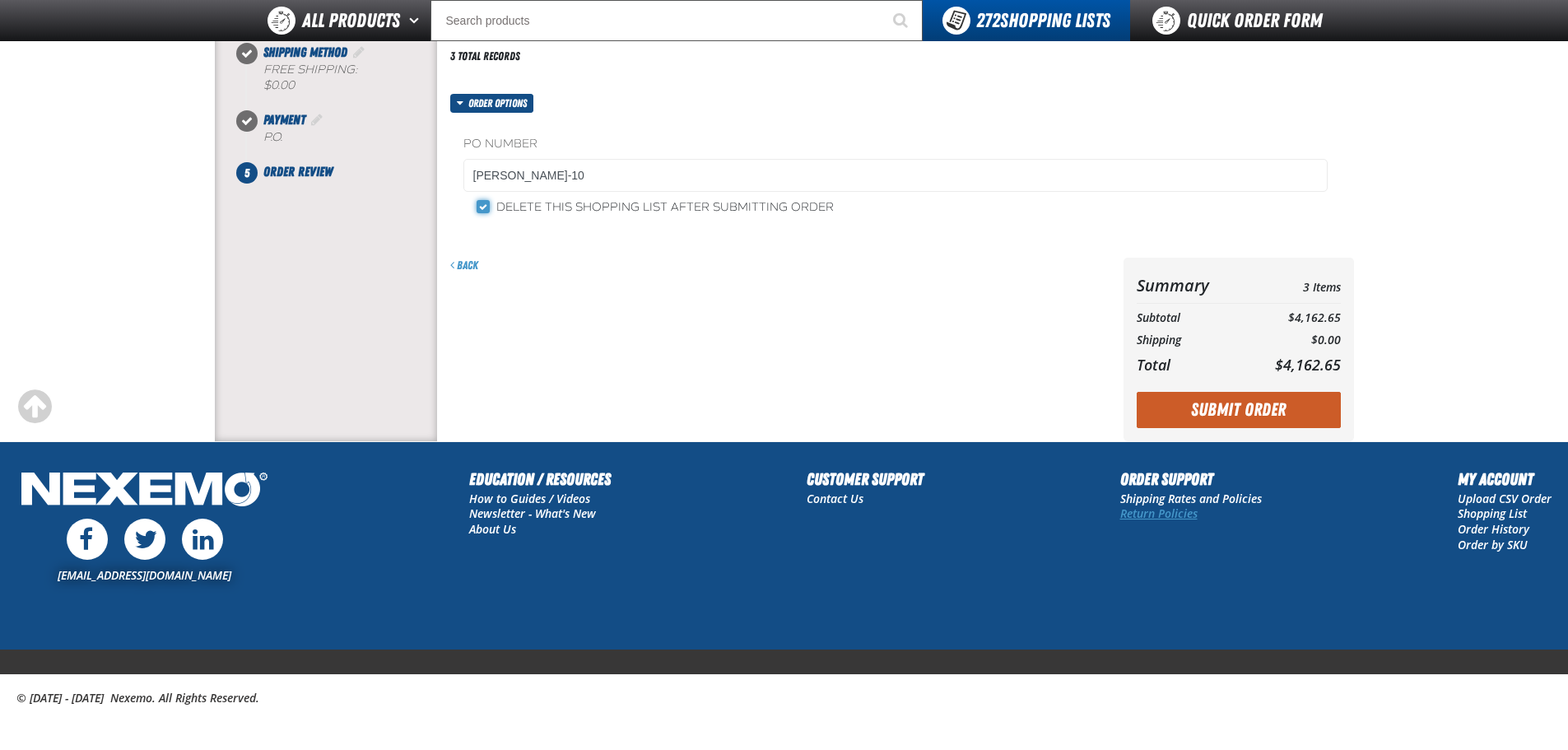
scroll to position [329, 0]
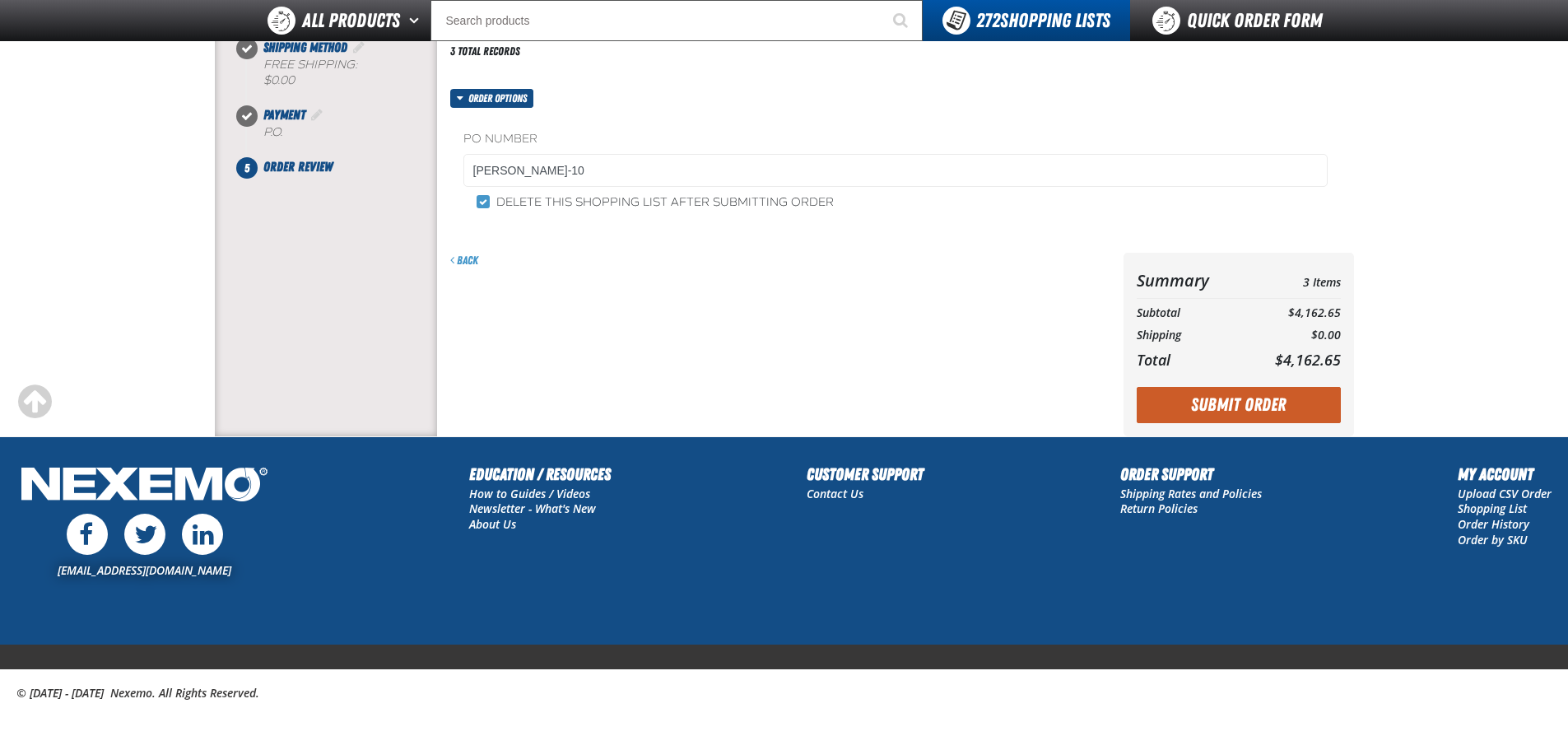
click at [1251, 381] on div "Summary 3 Items Subtotal $4,162.65 Shipping $0.00 Total $4,162.65 Loading..." at bounding box center [1239, 344] width 230 height 183
click at [1247, 388] on button "Submit Order" at bounding box center [1238, 405] width 204 height 36
